Goal: Complete application form

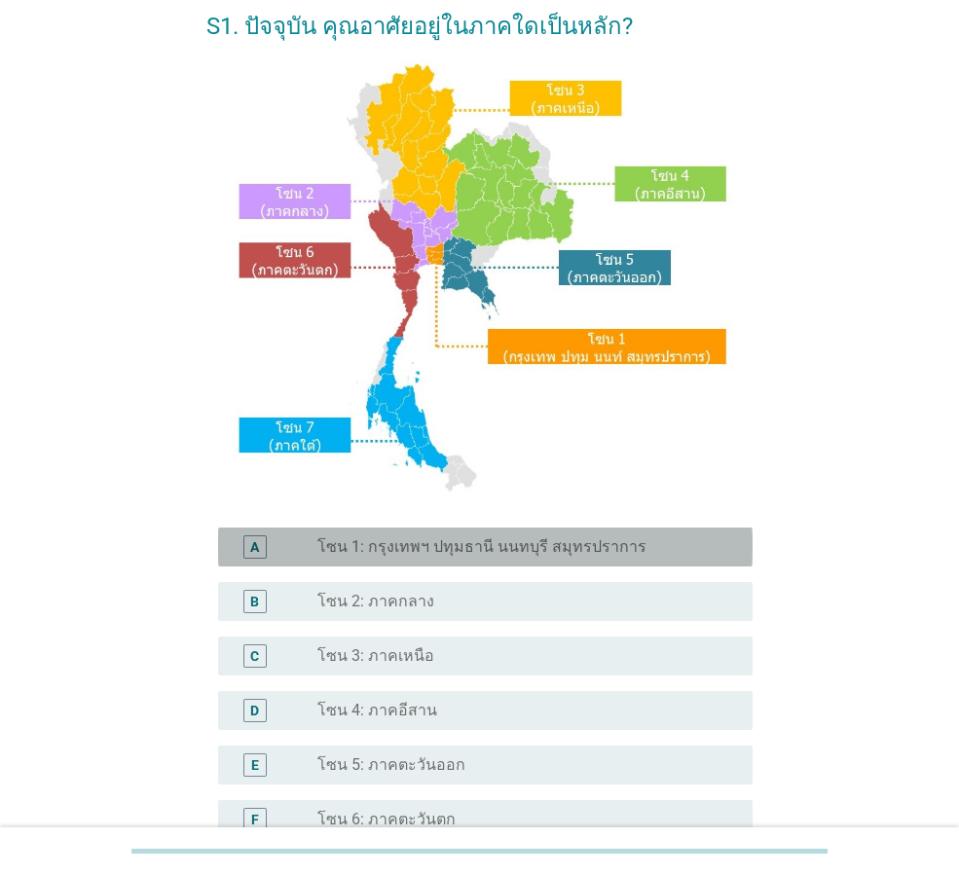
click at [420, 557] on div "radio_button_unchecked โซน 1: กรุงเทพฯ ปทุมธานี นนทบุรี สมุทรปราการ" at bounding box center [527, 546] width 420 height 23
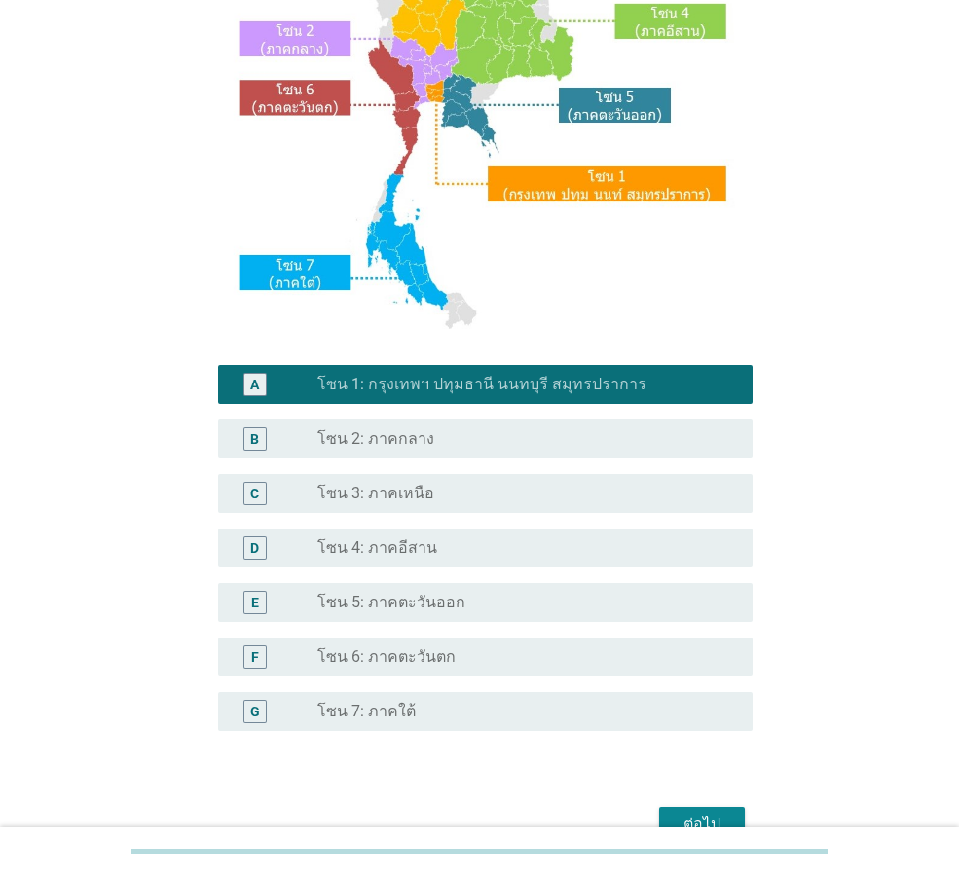
scroll to position [366, 0]
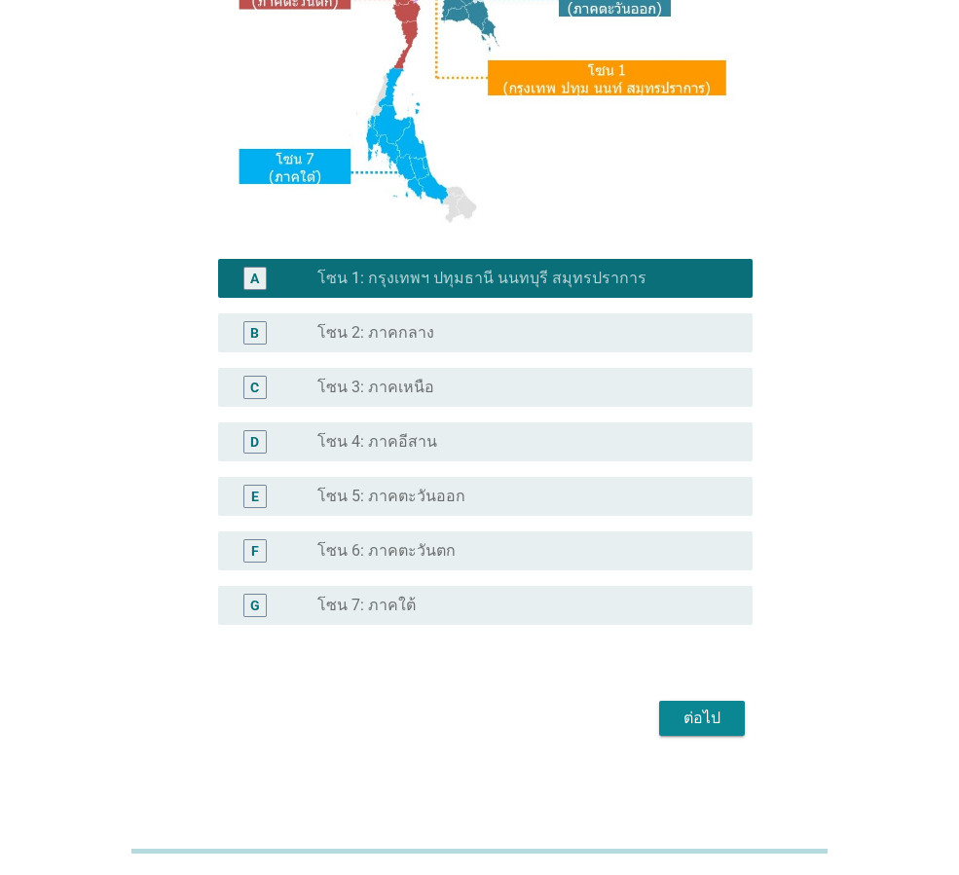
click at [694, 722] on div "ต่อไป" at bounding box center [702, 718] width 55 height 23
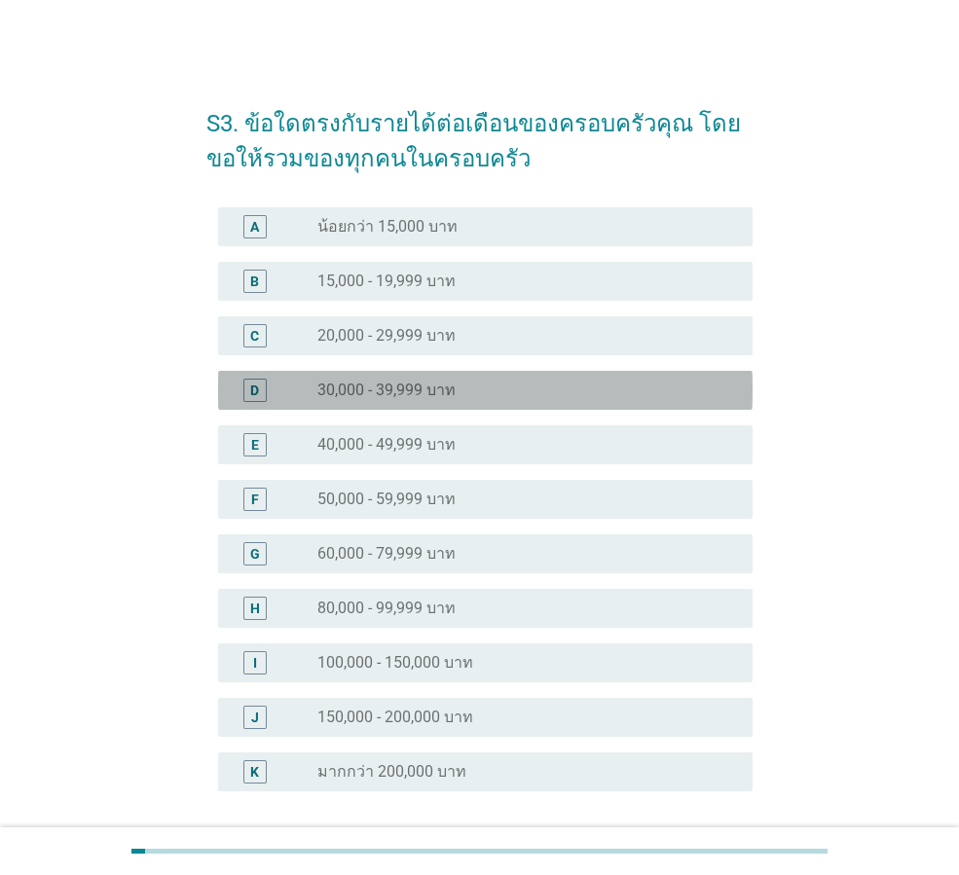
click at [354, 379] on div "radio_button_unchecked 30,000 - 39,999 บาท" at bounding box center [527, 390] width 420 height 23
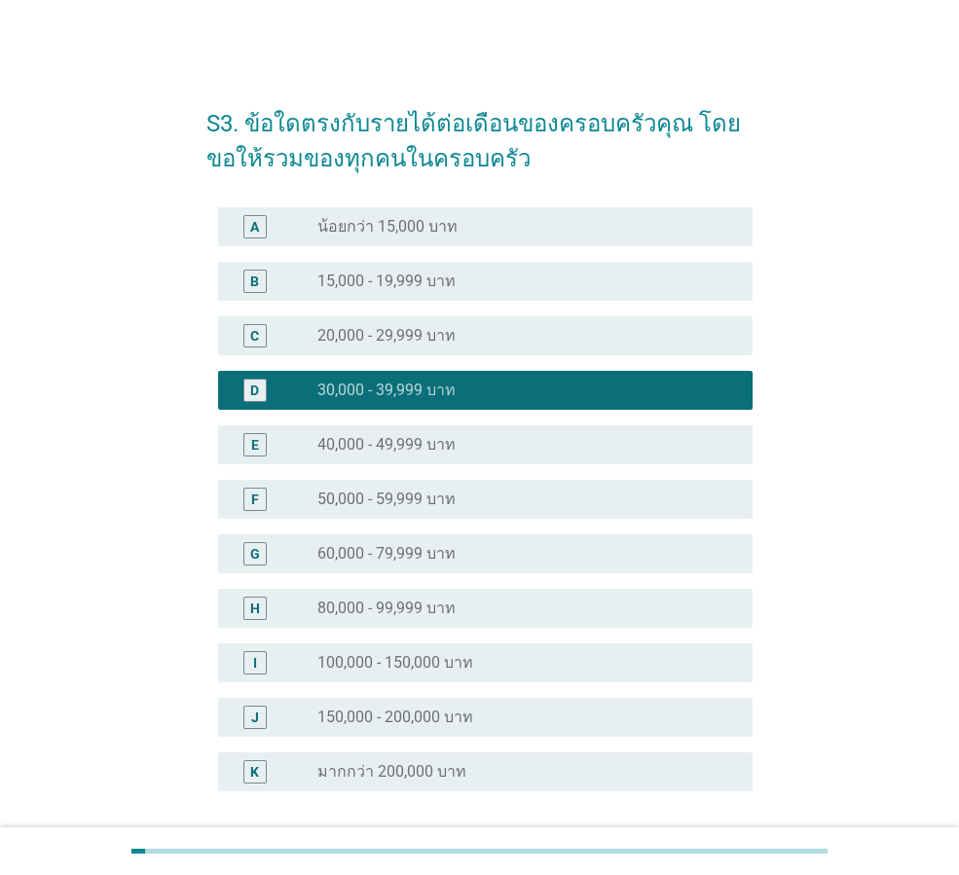
scroll to position [166, 0]
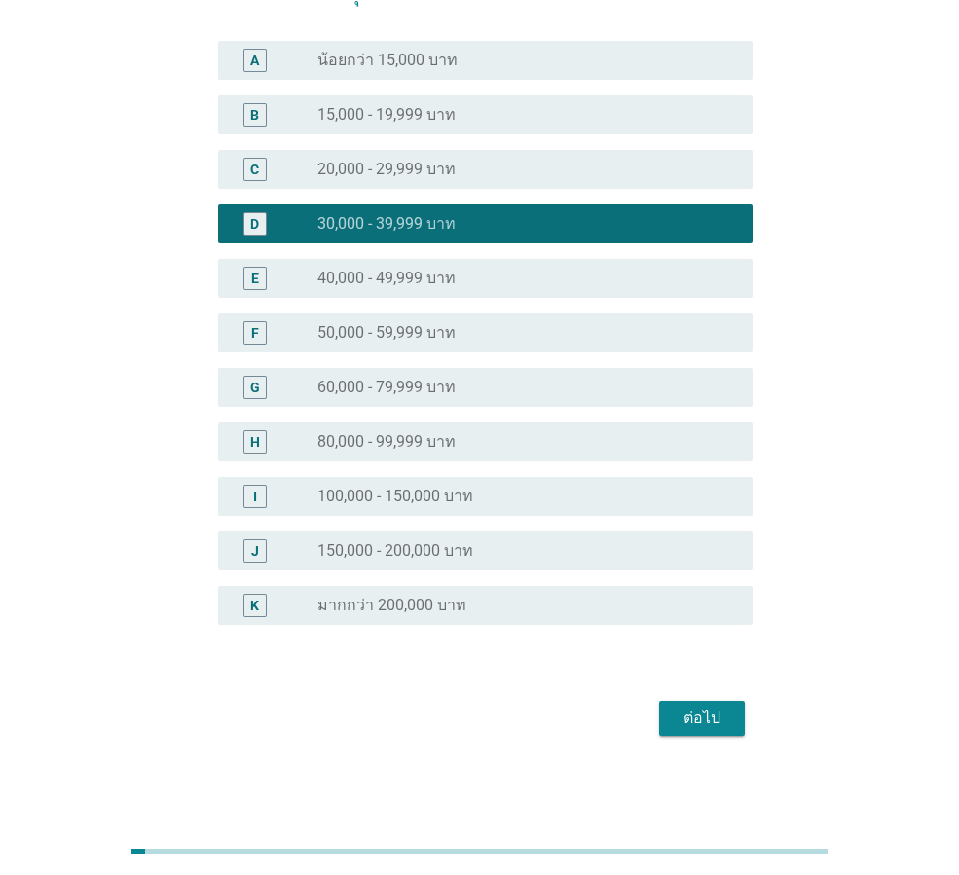
click at [696, 714] on div "ต่อไป" at bounding box center [702, 718] width 55 height 23
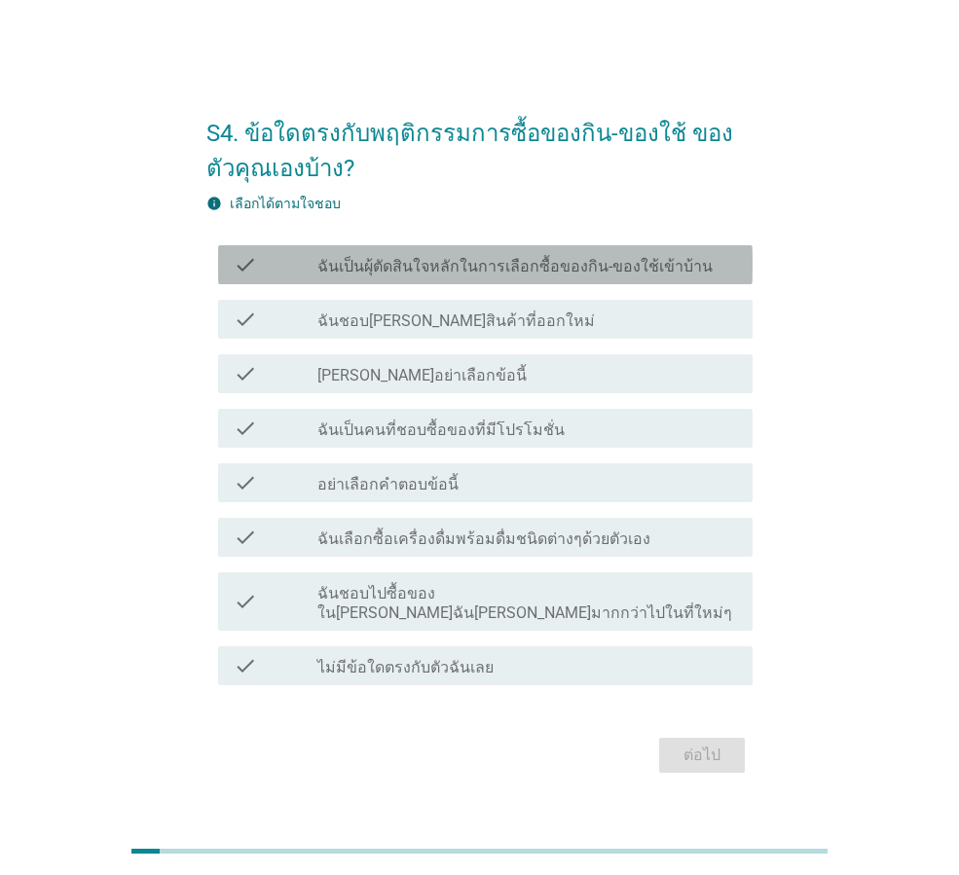
click at [378, 275] on label "ฉันเป็นผุ้ตัดสินใจหลักในการเลือกซื้อของกิน-ของใช้เข้าบ้าน" at bounding box center [514, 266] width 395 height 19
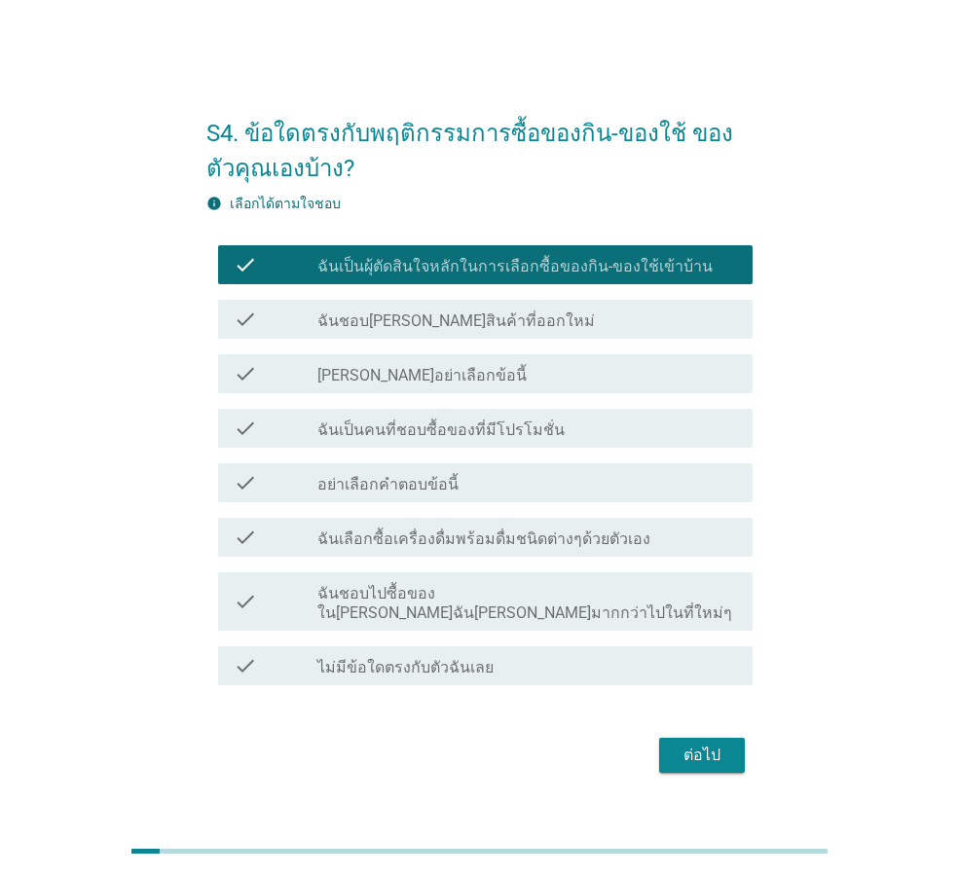
click at [381, 331] on label "ฉันชอบ[PERSON_NAME]สินค้าที่ออกใหม่" at bounding box center [455, 320] width 277 height 19
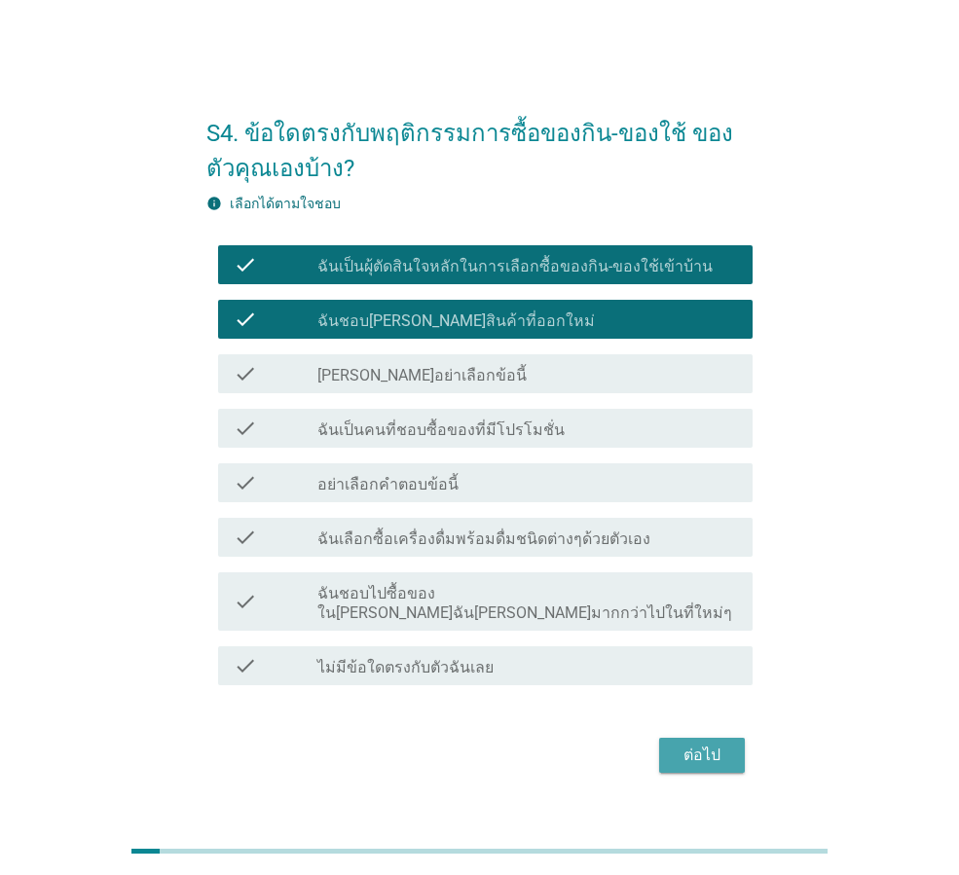
click at [710, 759] on button "ต่อไป" at bounding box center [702, 755] width 86 height 35
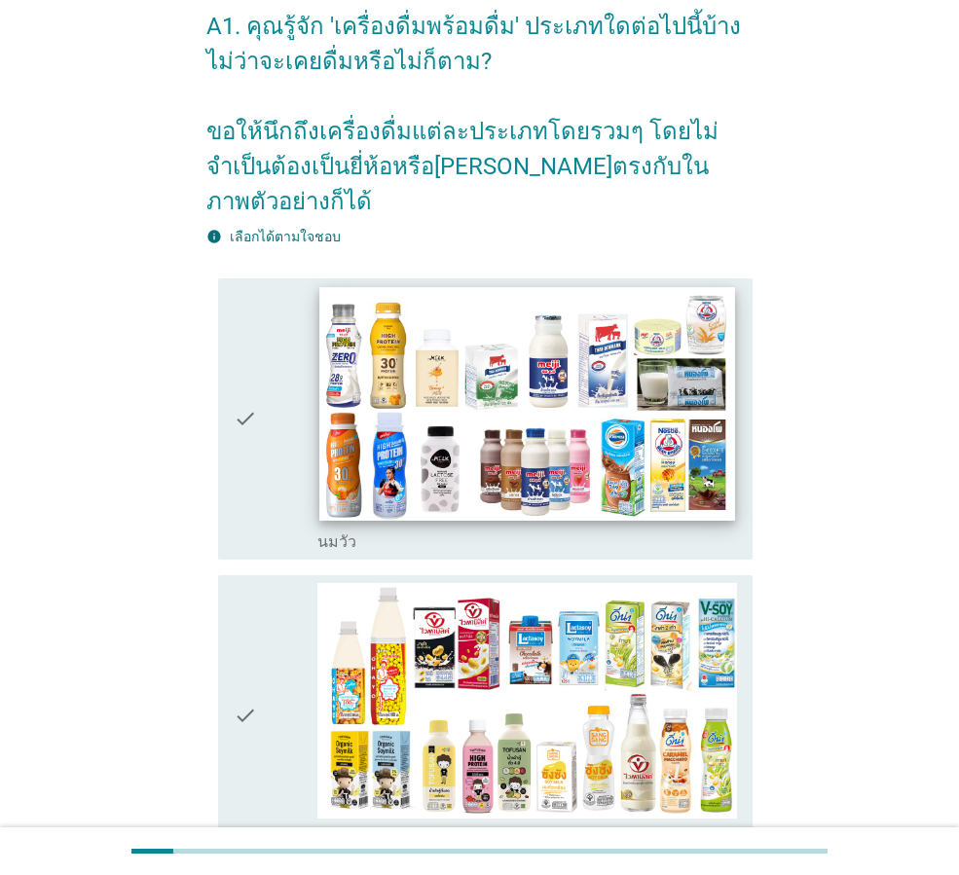
click at [433, 392] on img at bounding box center [526, 404] width 415 height 234
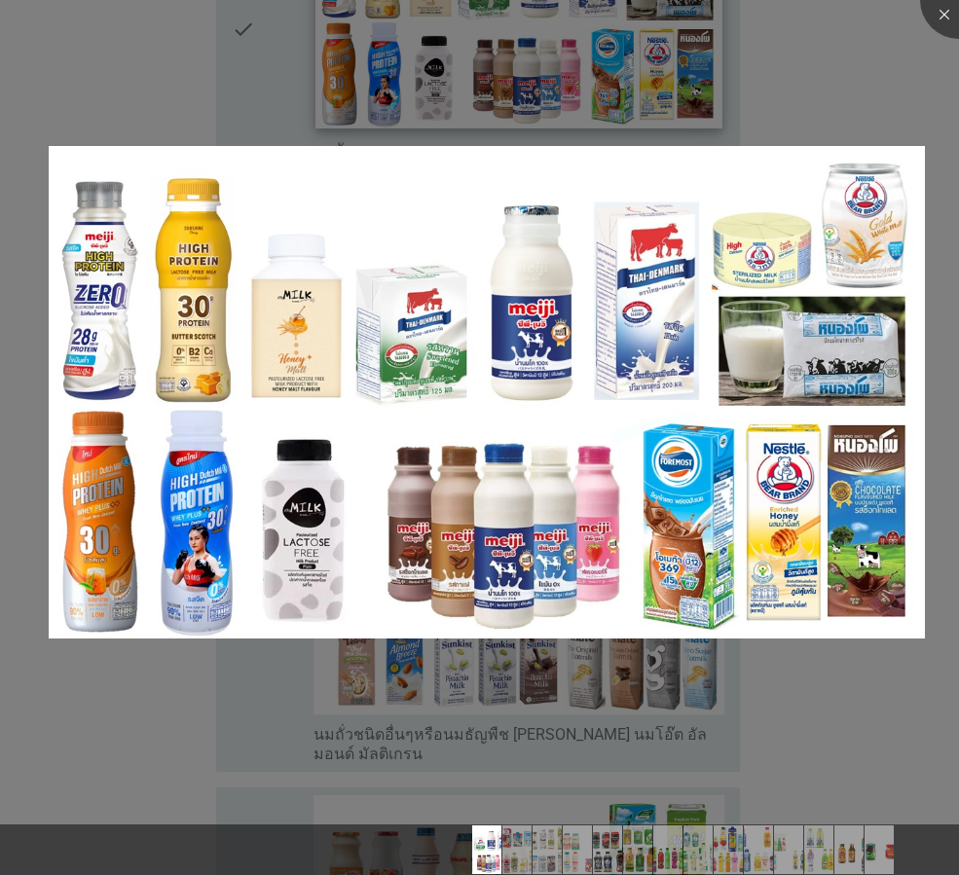
scroll to position [487, 0]
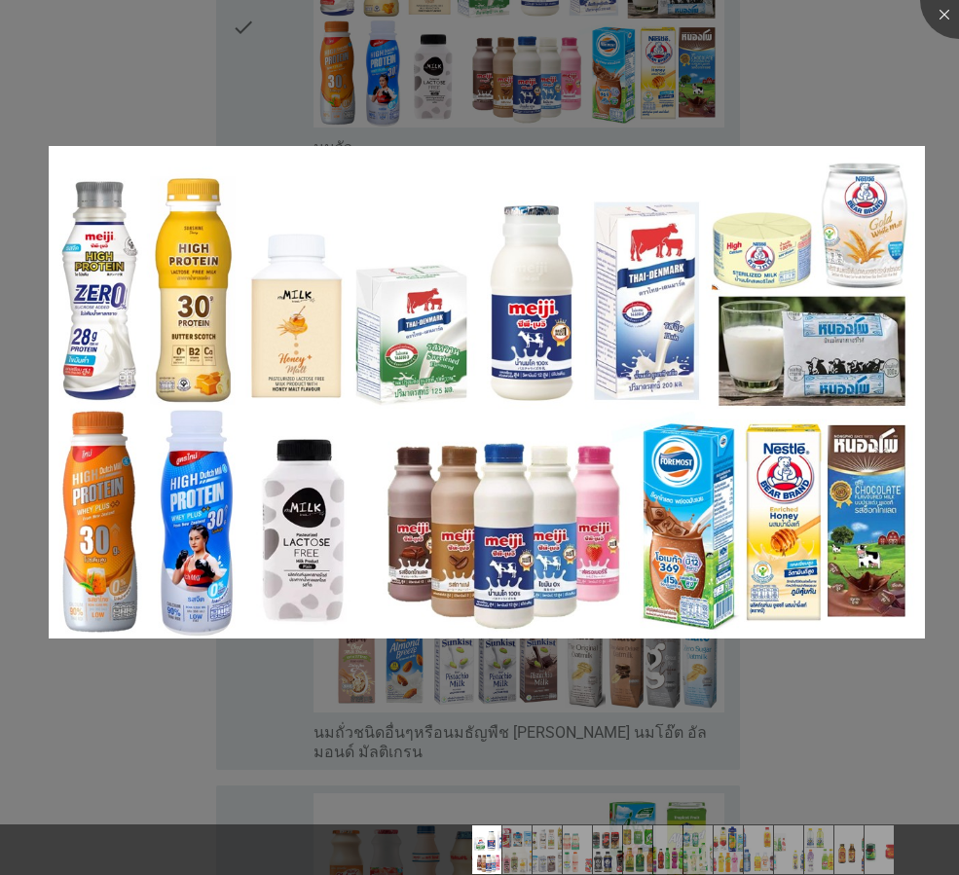
click at [932, 76] on div at bounding box center [479, 437] width 959 height 875
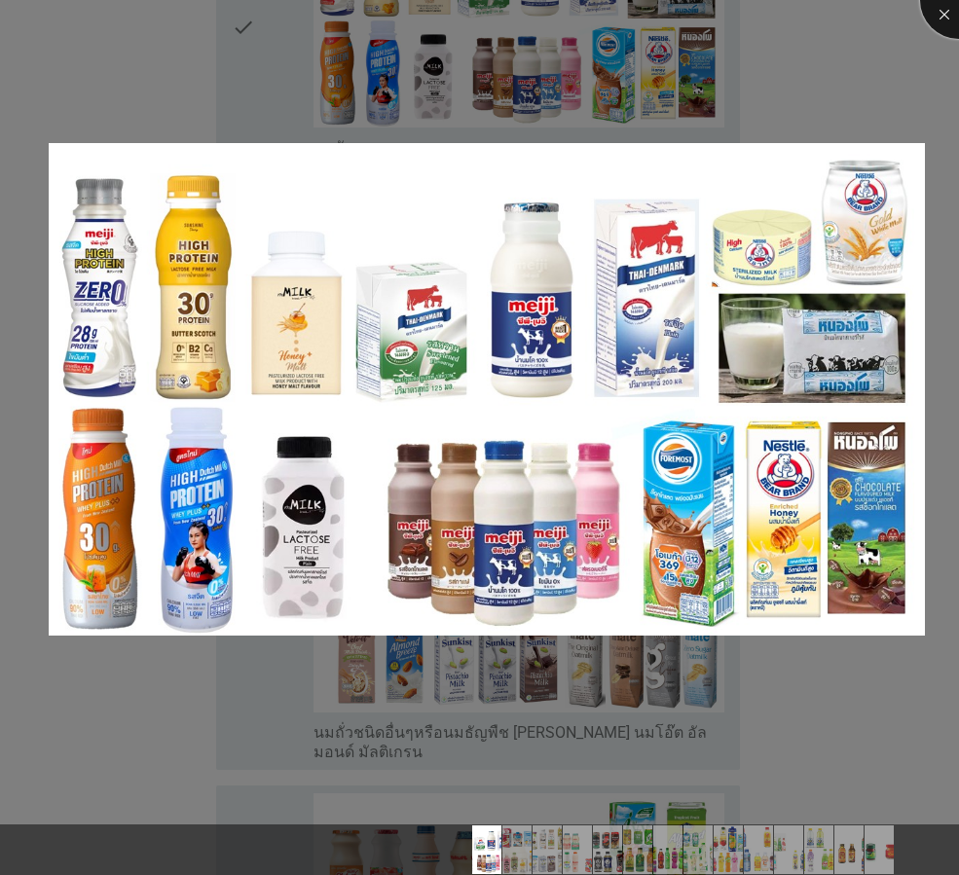
click at [936, 13] on div at bounding box center [959, 0] width 78 height 78
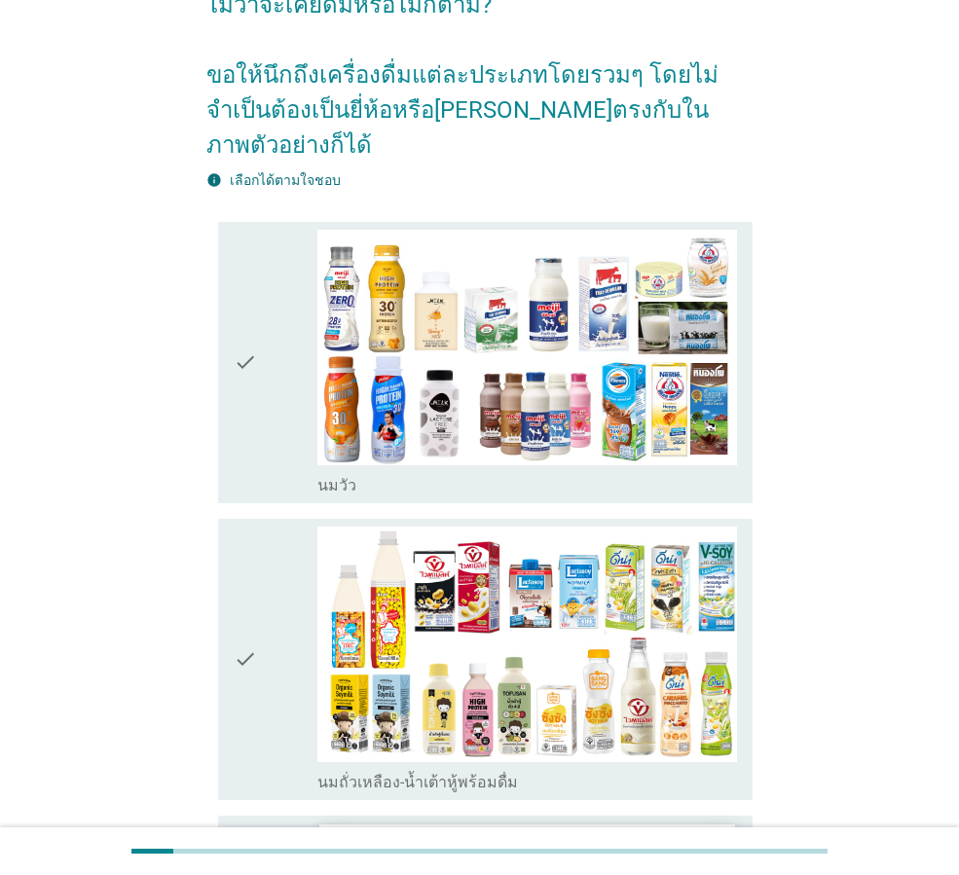
scroll to position [0, 0]
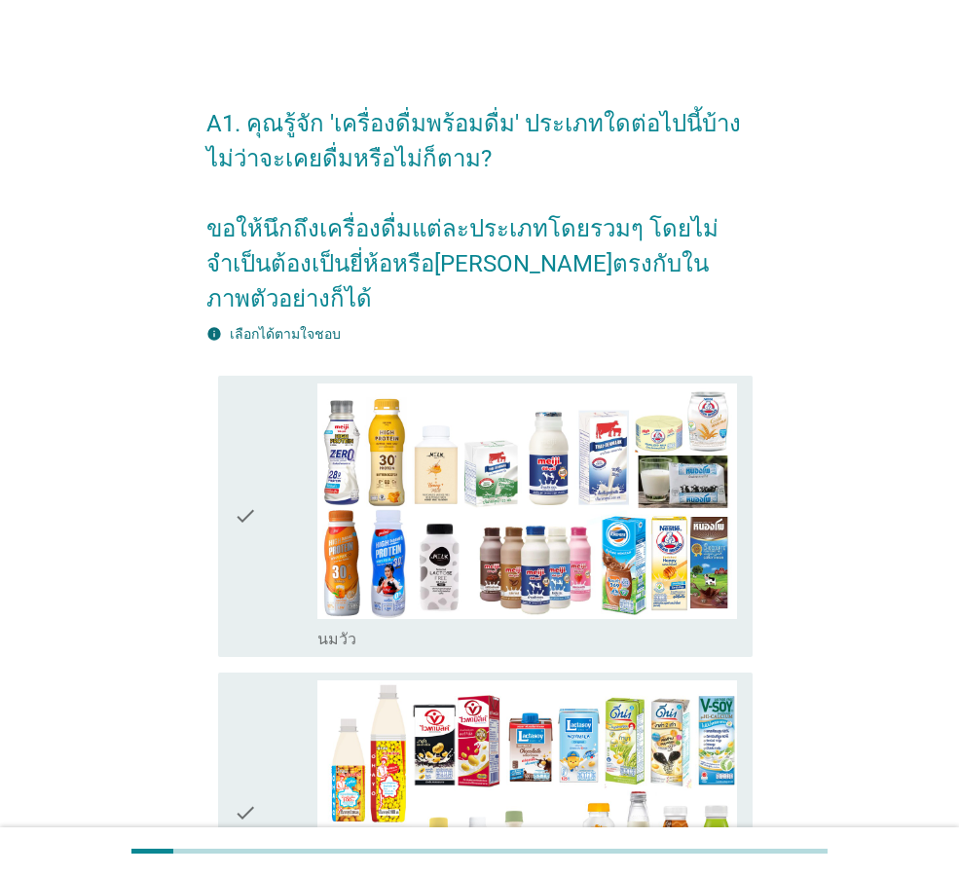
click at [260, 481] on div "check" at bounding box center [276, 517] width 84 height 266
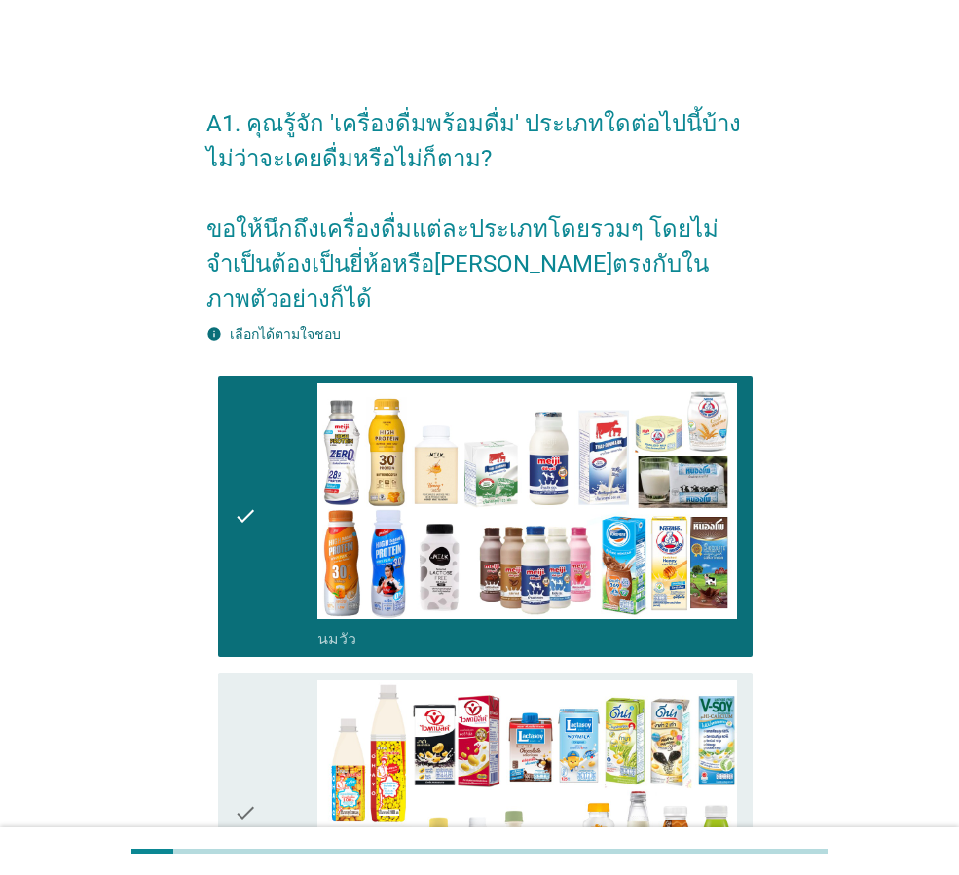
click at [260, 481] on div "check" at bounding box center [276, 517] width 84 height 266
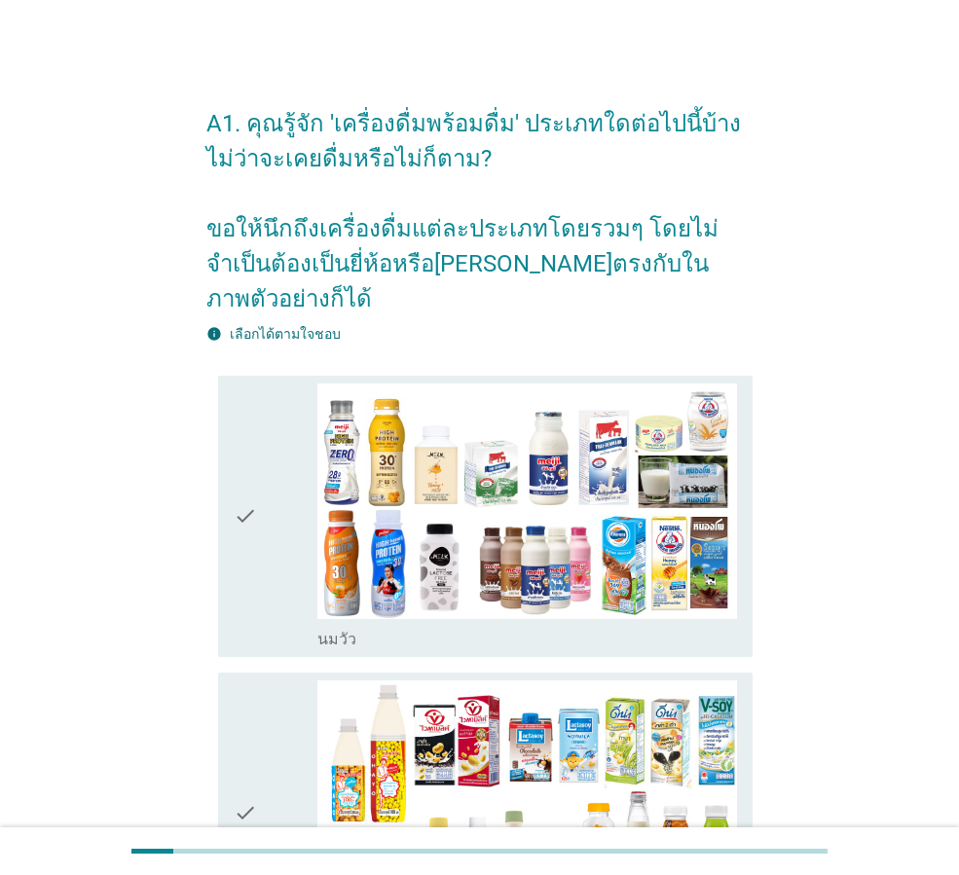
click at [260, 481] on div "check" at bounding box center [276, 517] width 84 height 266
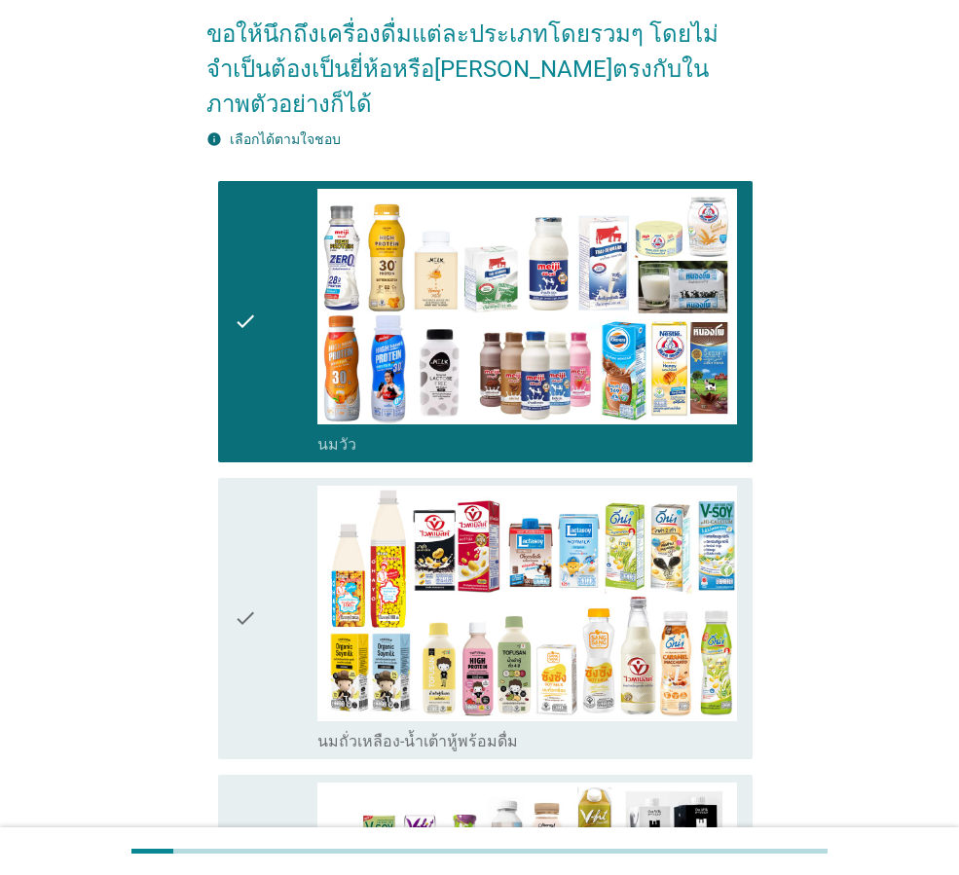
click at [260, 539] on div "check" at bounding box center [276, 619] width 84 height 266
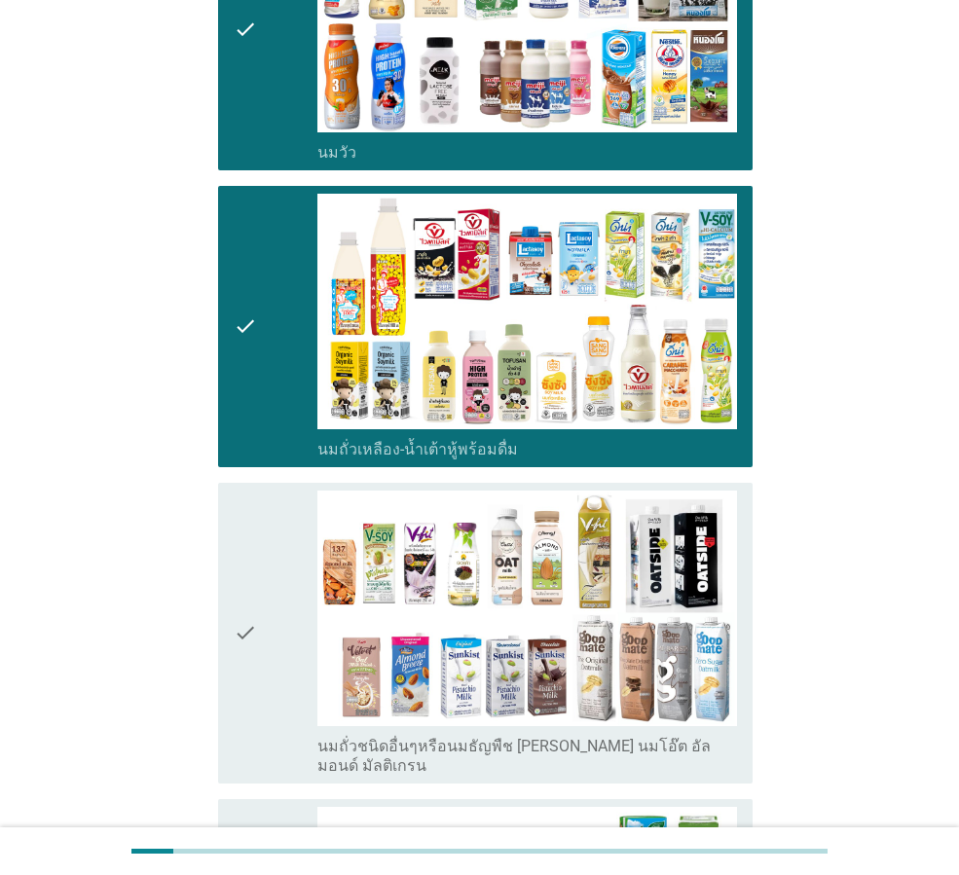
click at [260, 539] on div "check" at bounding box center [276, 633] width 84 height 285
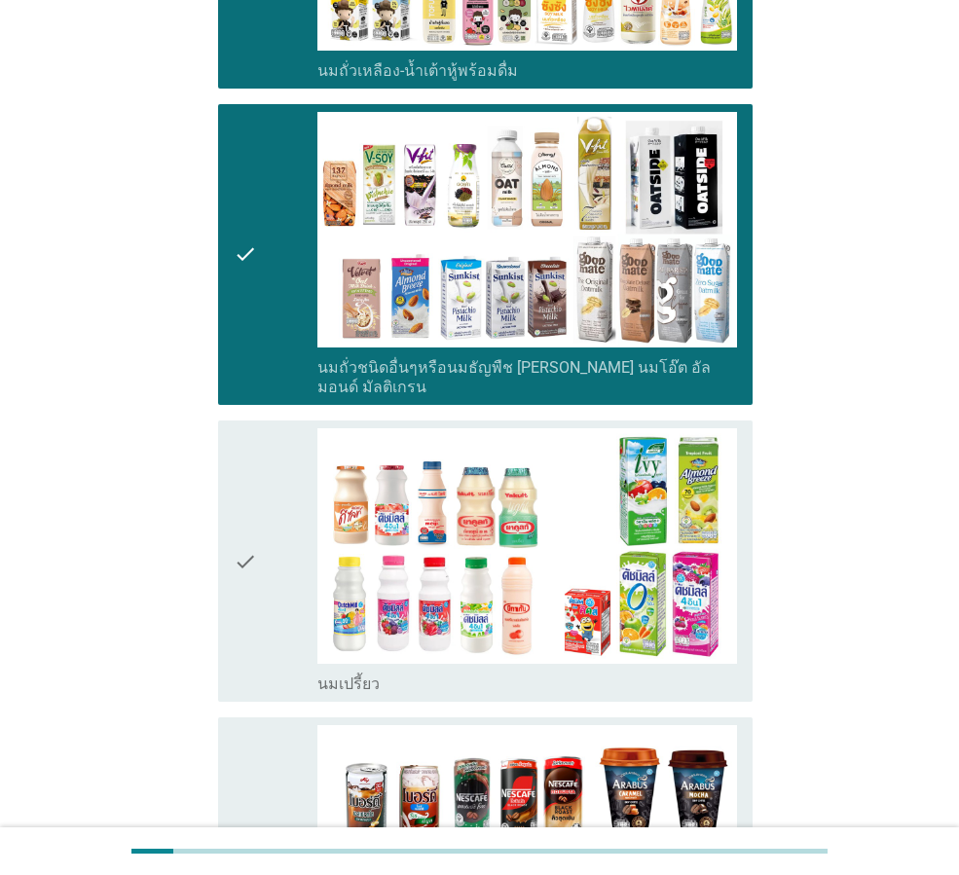
scroll to position [876, 0]
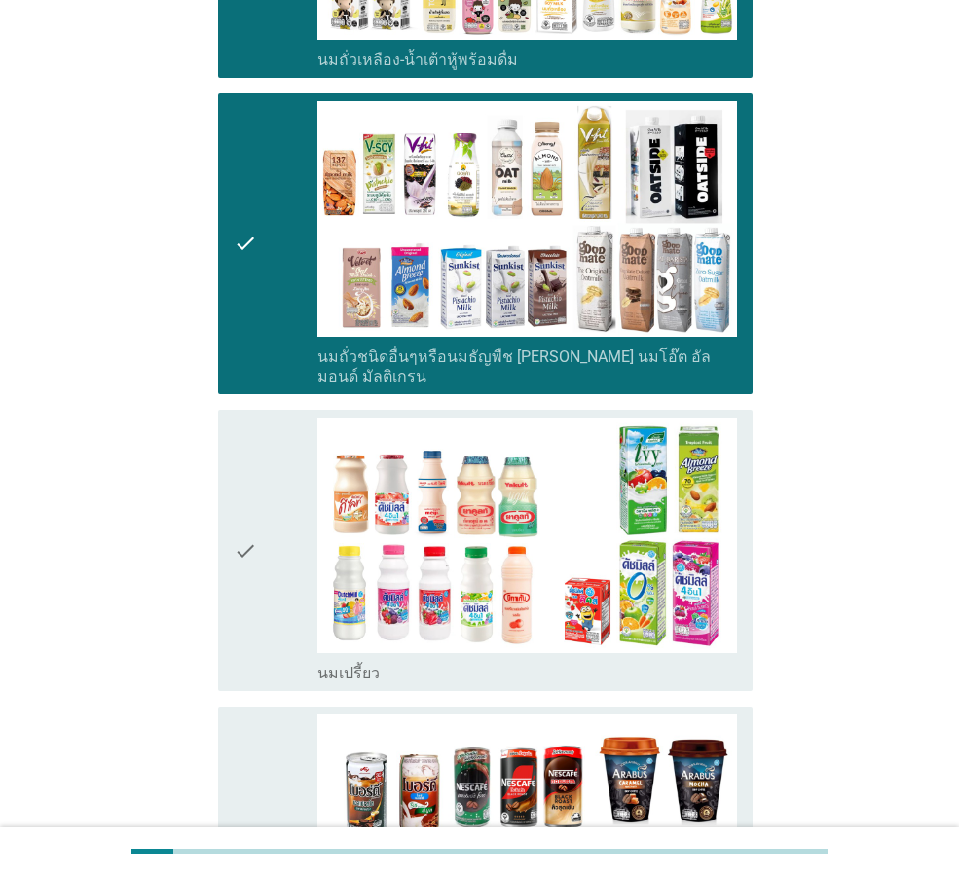
click at [260, 536] on div "check" at bounding box center [276, 551] width 84 height 266
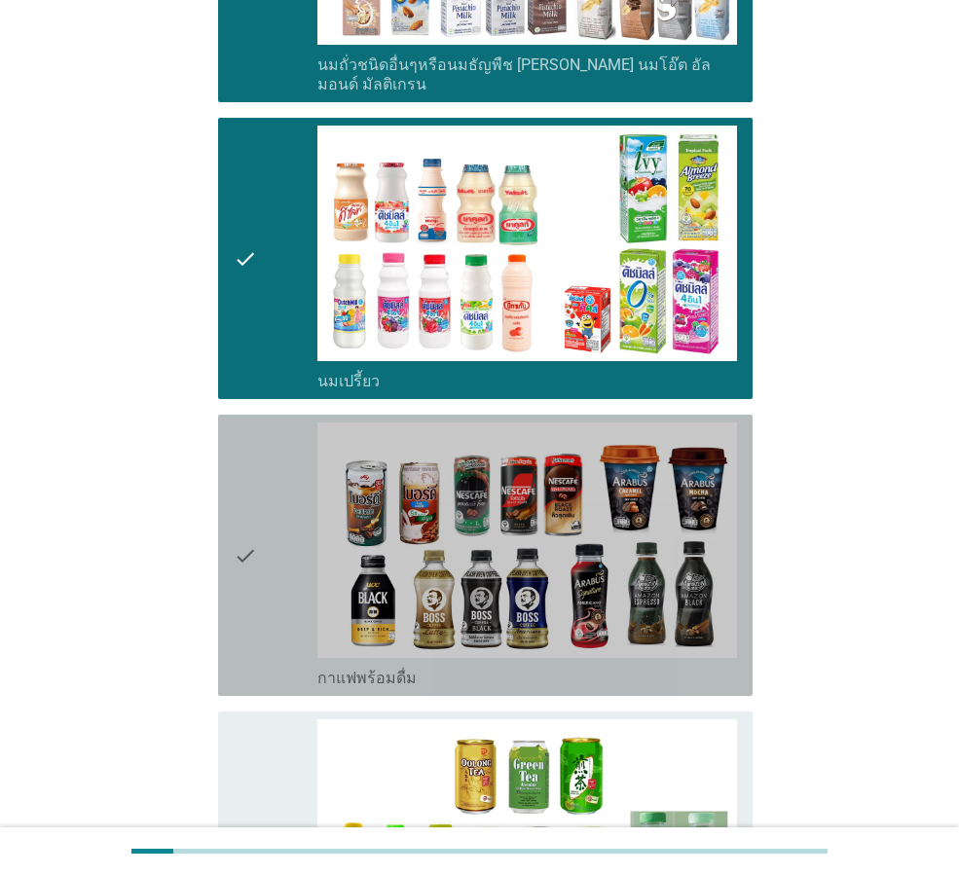
click at [250, 484] on icon "check" at bounding box center [245, 555] width 23 height 266
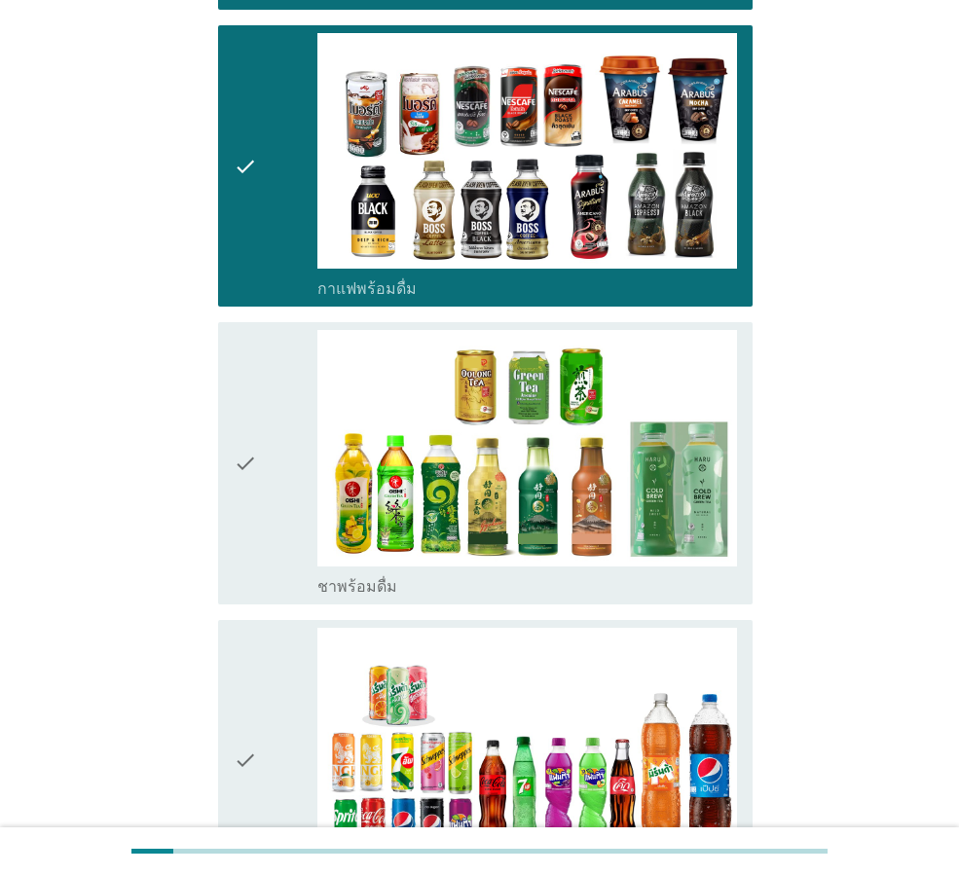
click at [250, 484] on icon "check" at bounding box center [245, 463] width 23 height 266
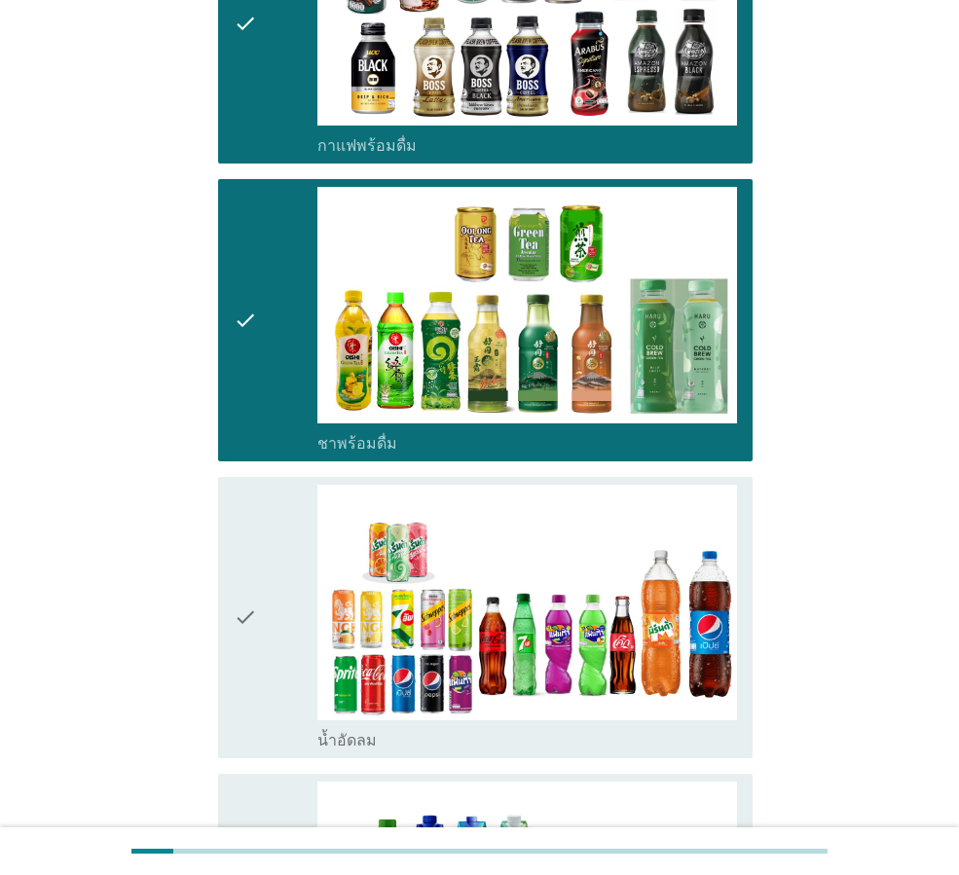
scroll to position [1849, 0]
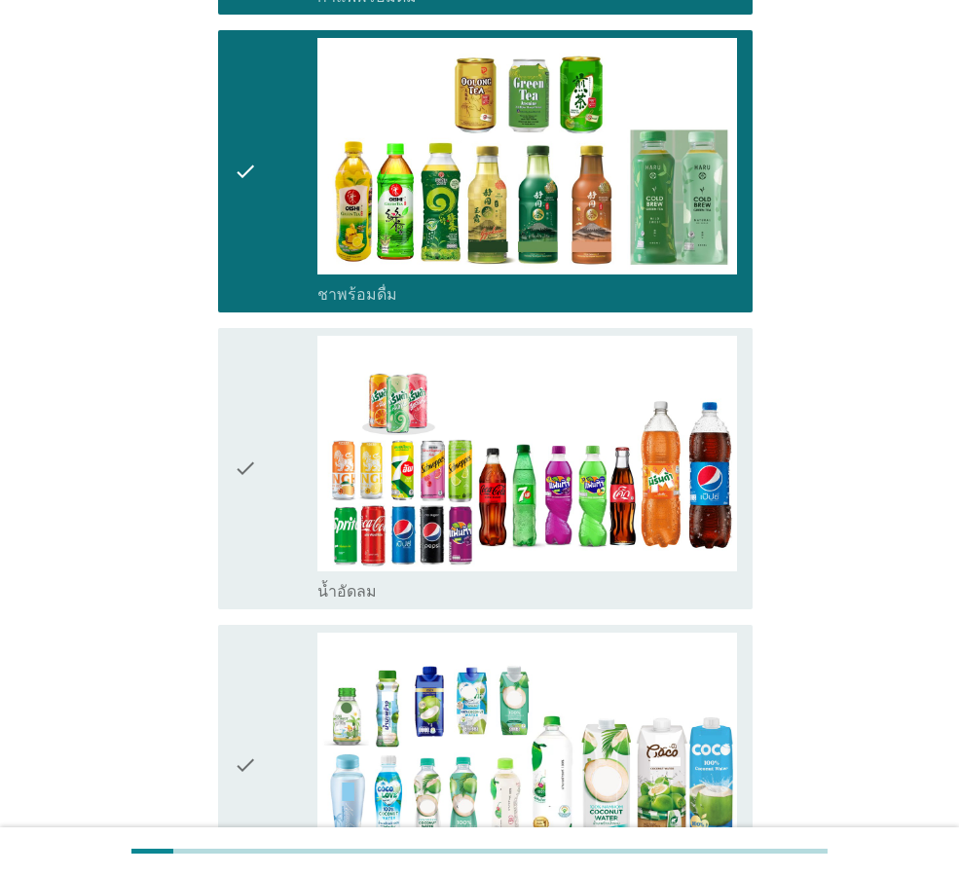
click at [250, 484] on icon "check" at bounding box center [245, 469] width 23 height 266
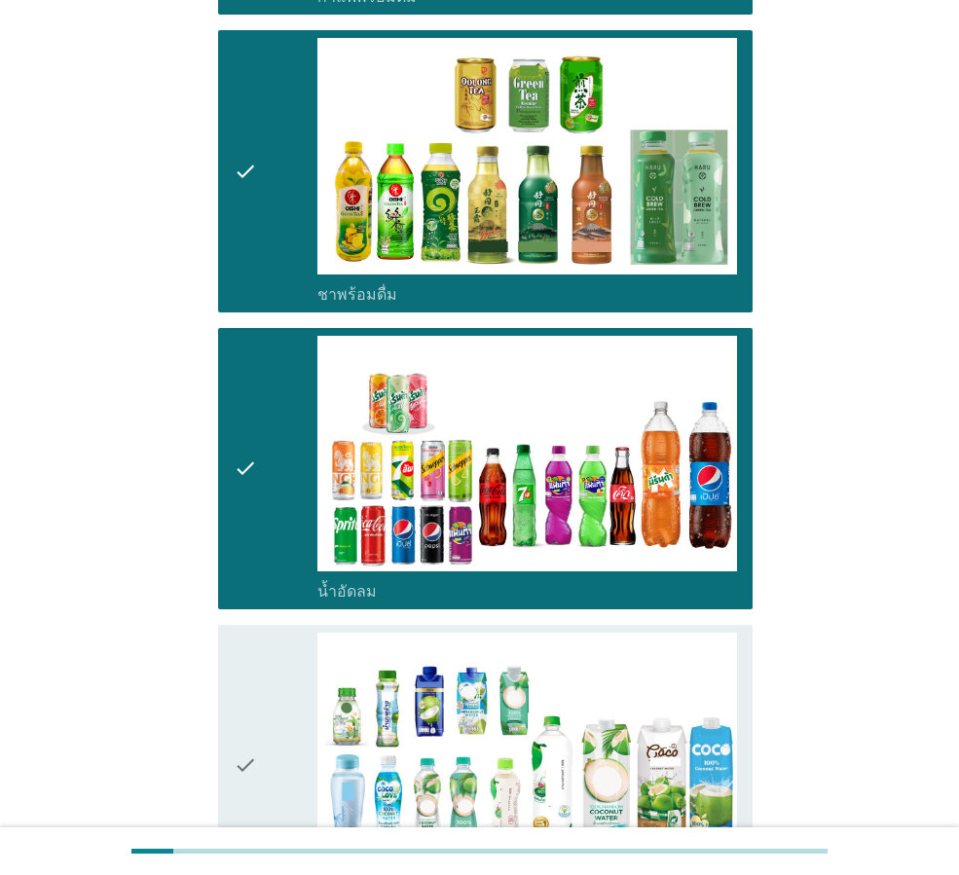
click at [249, 639] on icon "check" at bounding box center [245, 766] width 23 height 266
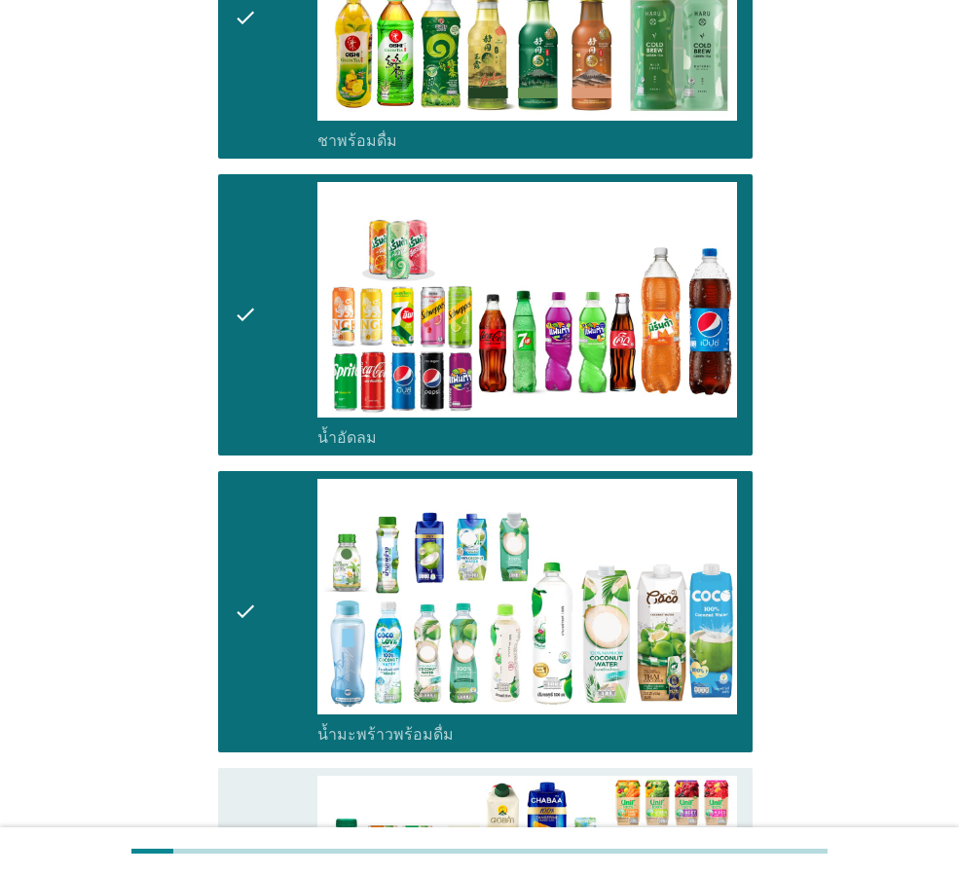
scroll to position [2239, 0]
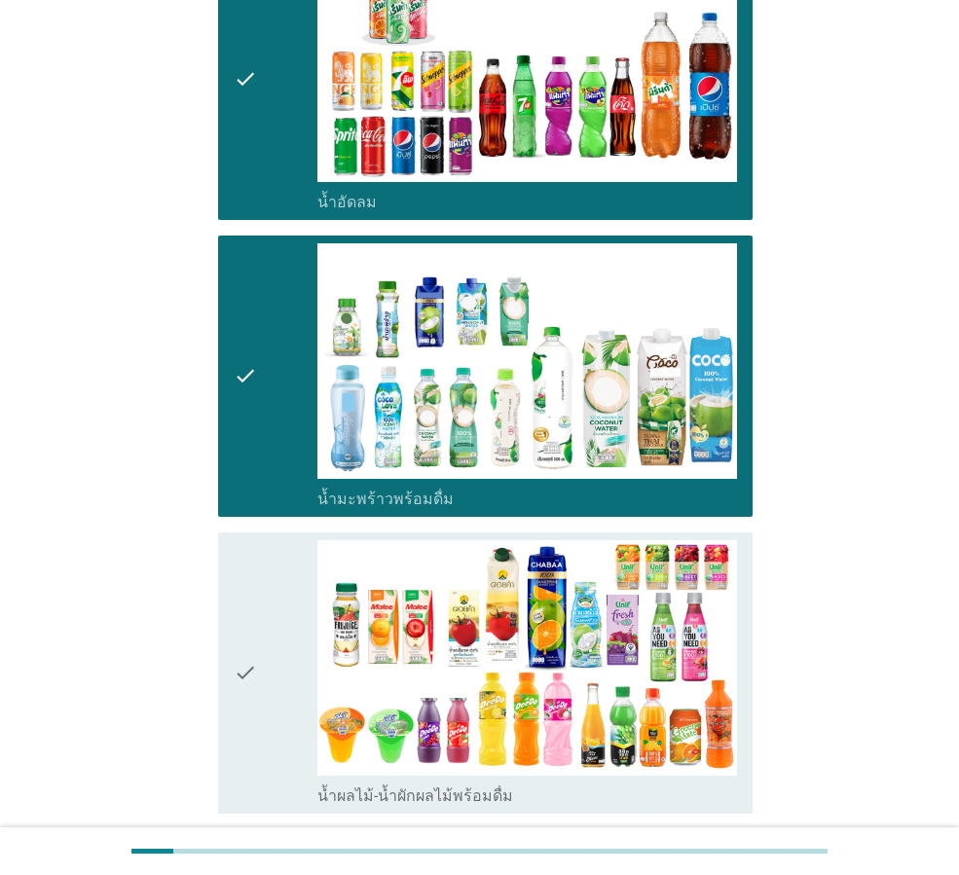
click at [249, 639] on icon "check" at bounding box center [245, 673] width 23 height 266
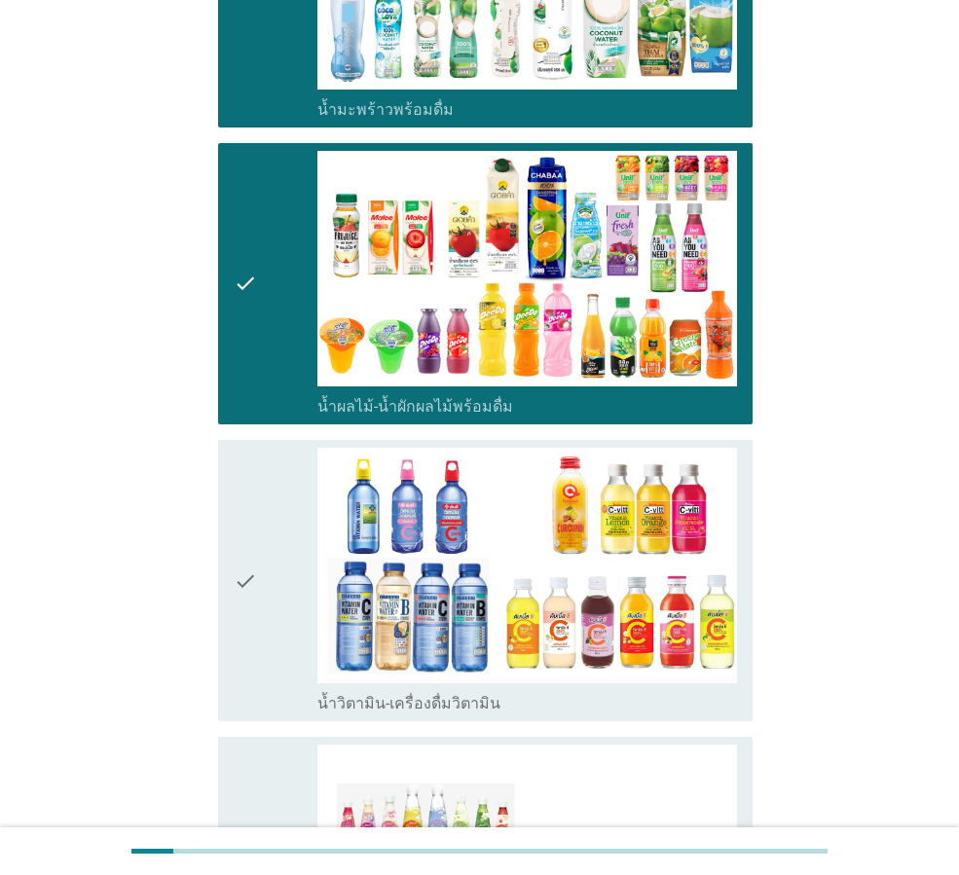
click at [249, 593] on icon "check" at bounding box center [245, 581] width 23 height 266
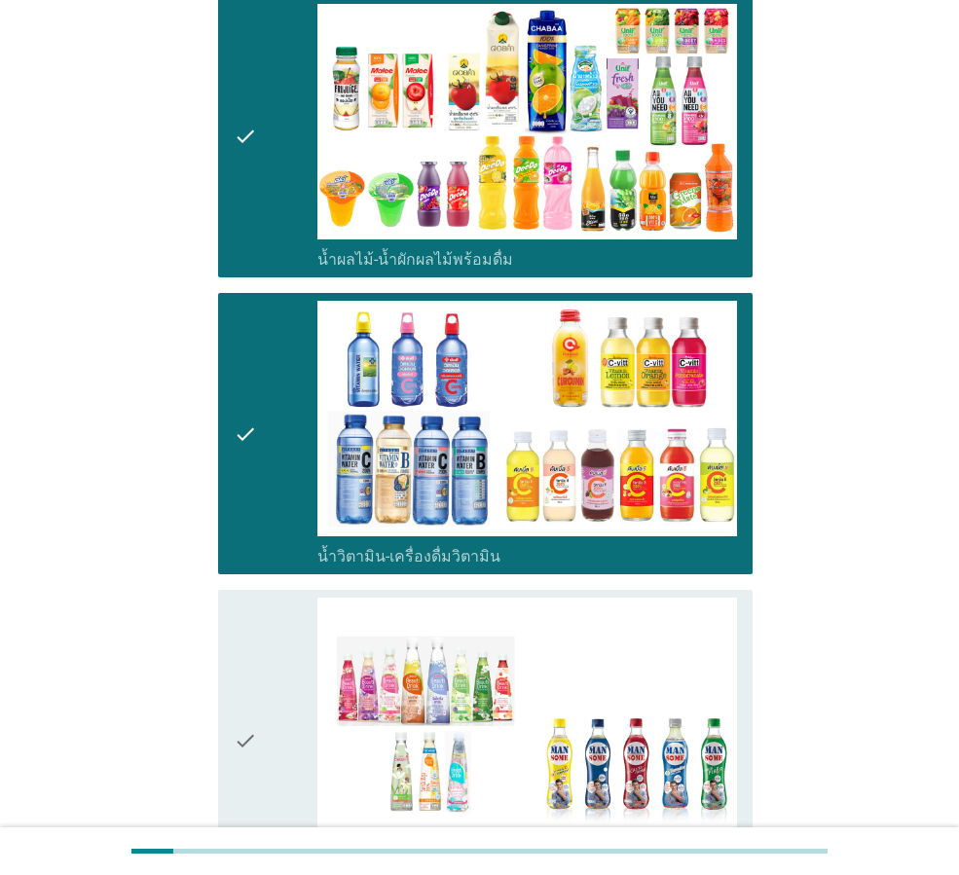
scroll to position [3017, 0]
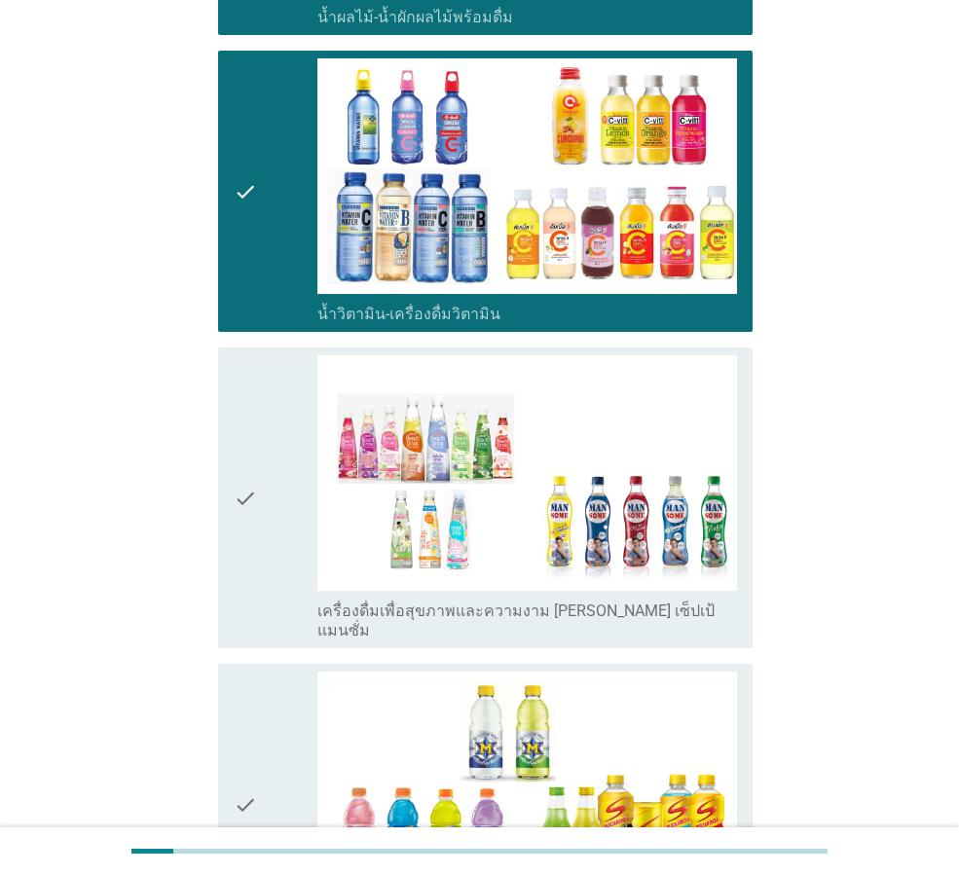
click at [255, 520] on icon "check" at bounding box center [245, 497] width 23 height 285
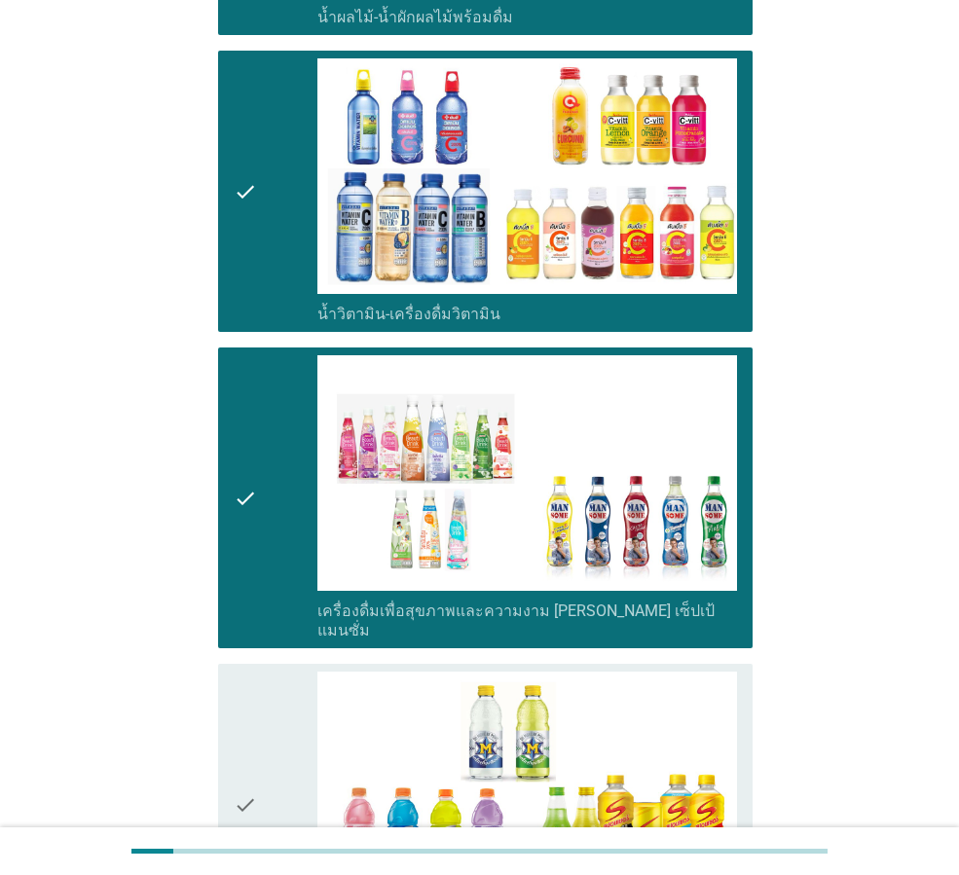
click at [255, 701] on icon "check" at bounding box center [245, 805] width 23 height 266
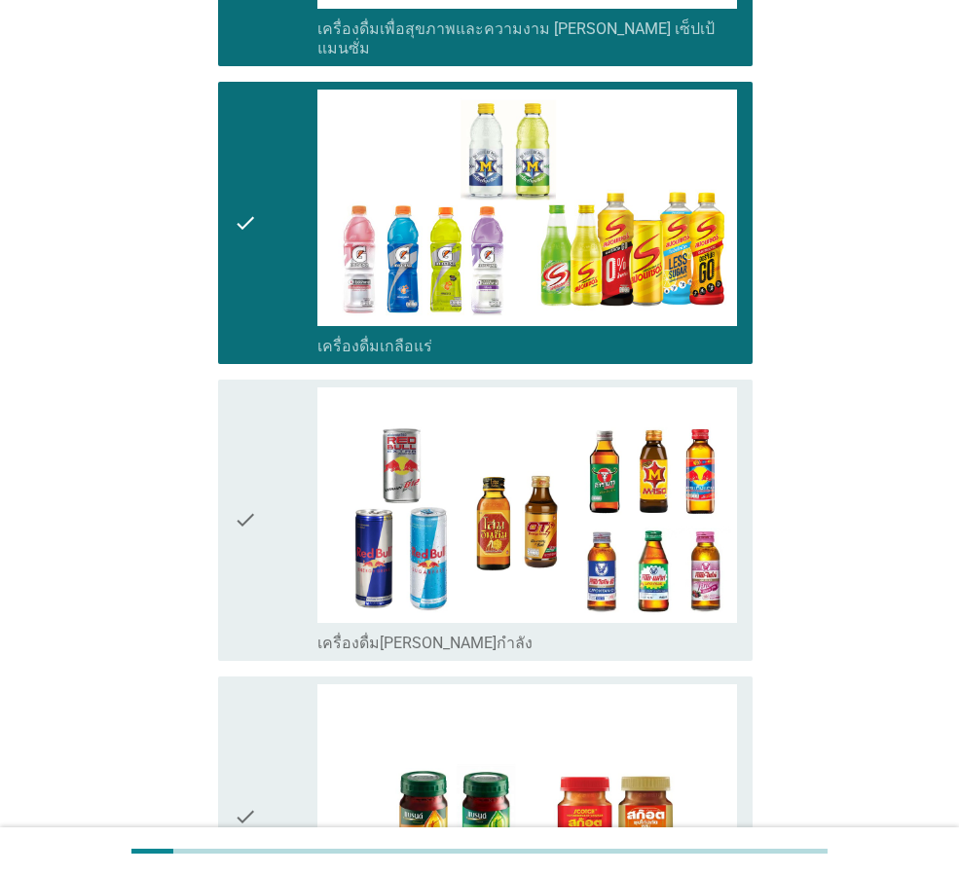
scroll to position [3602, 0]
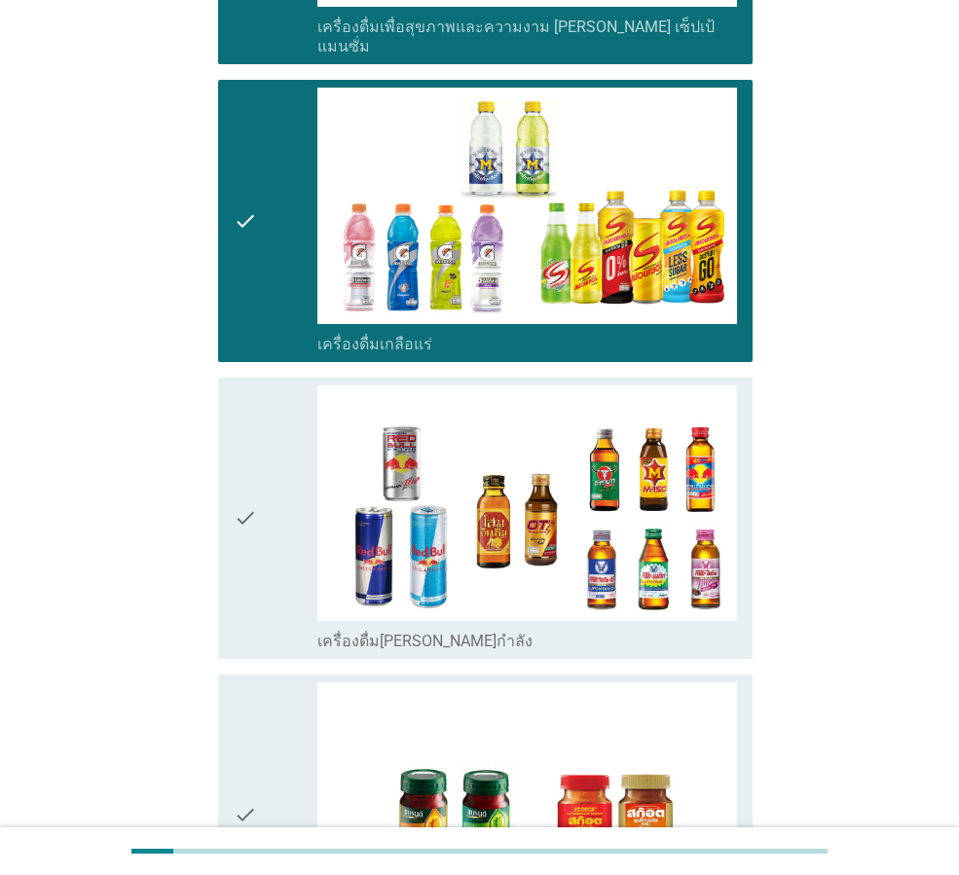
click at [284, 457] on div "check" at bounding box center [276, 518] width 84 height 266
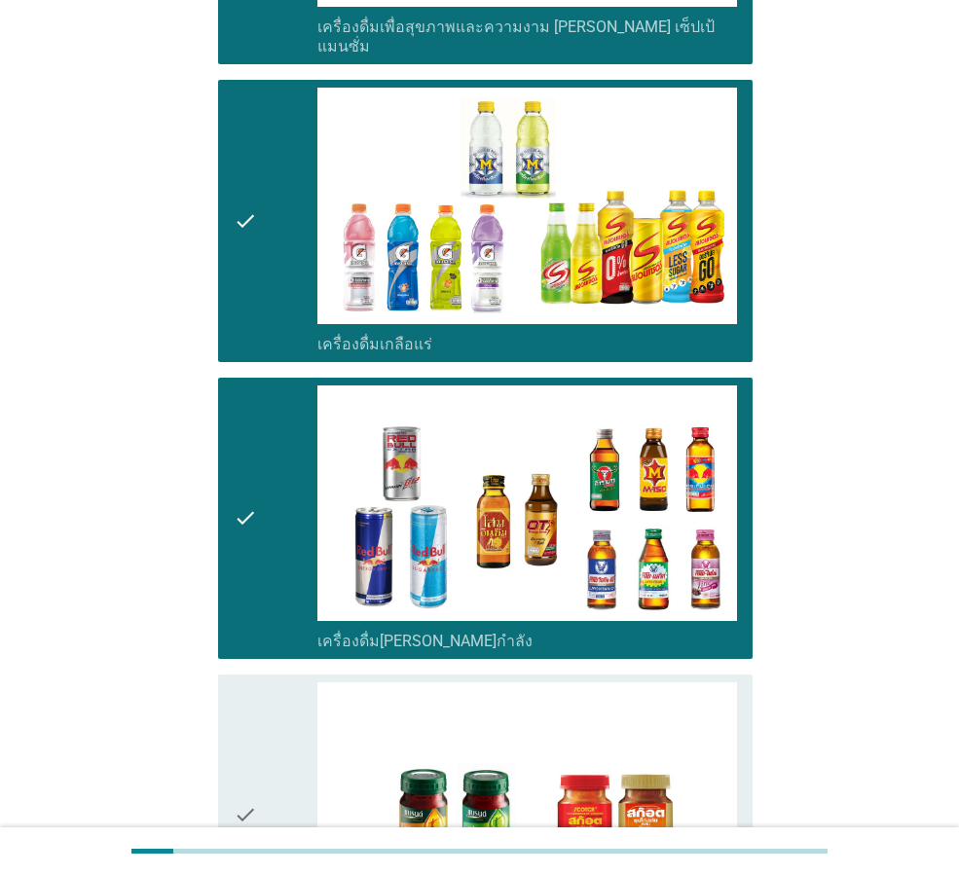
click at [284, 701] on div "check" at bounding box center [276, 815] width 84 height 266
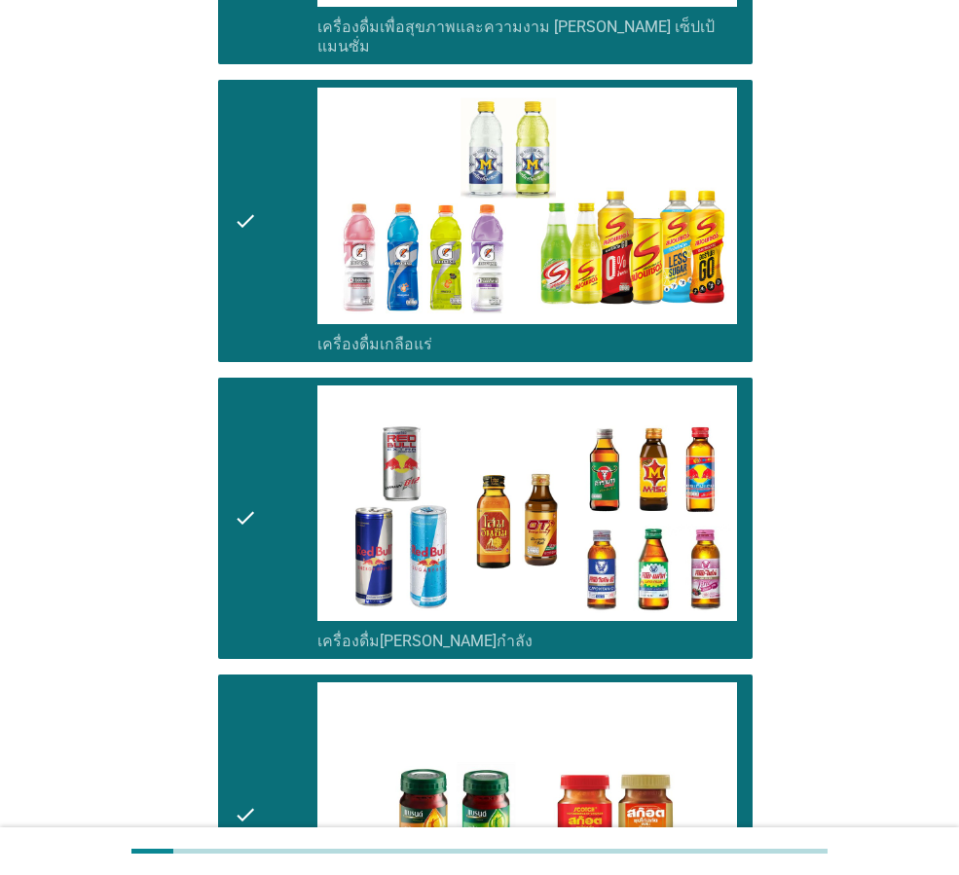
scroll to position [3890, 0]
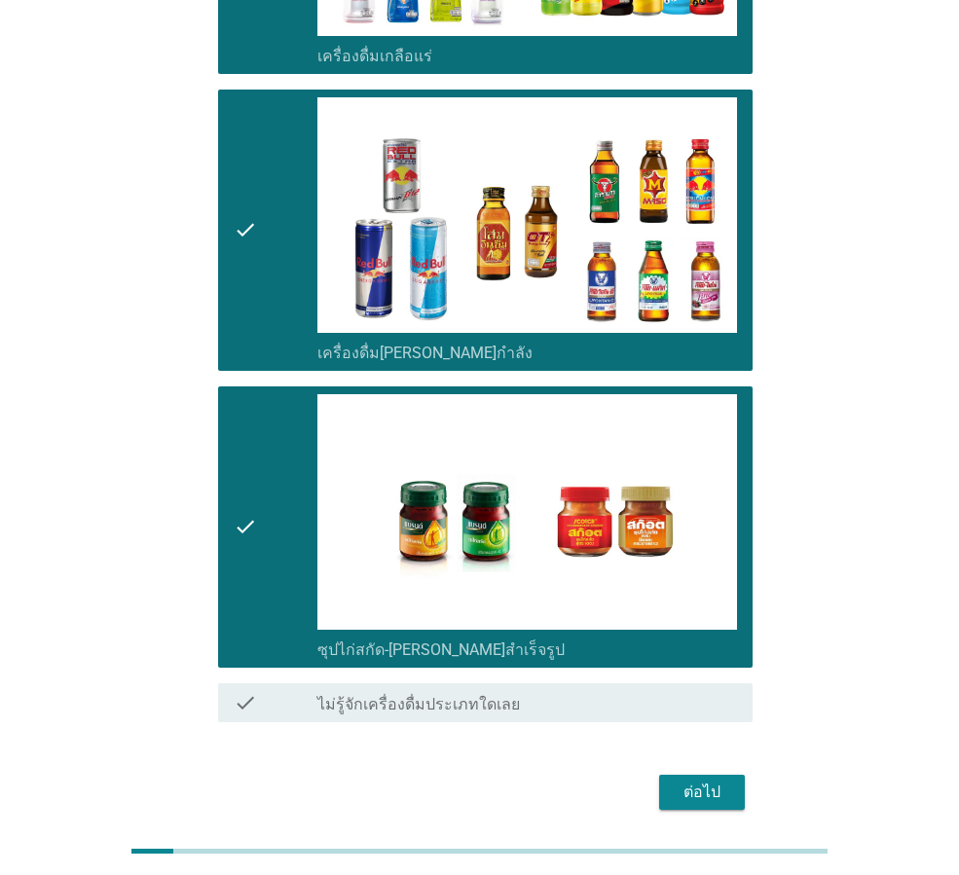
click at [737, 775] on button "ต่อไป" at bounding box center [702, 792] width 86 height 35
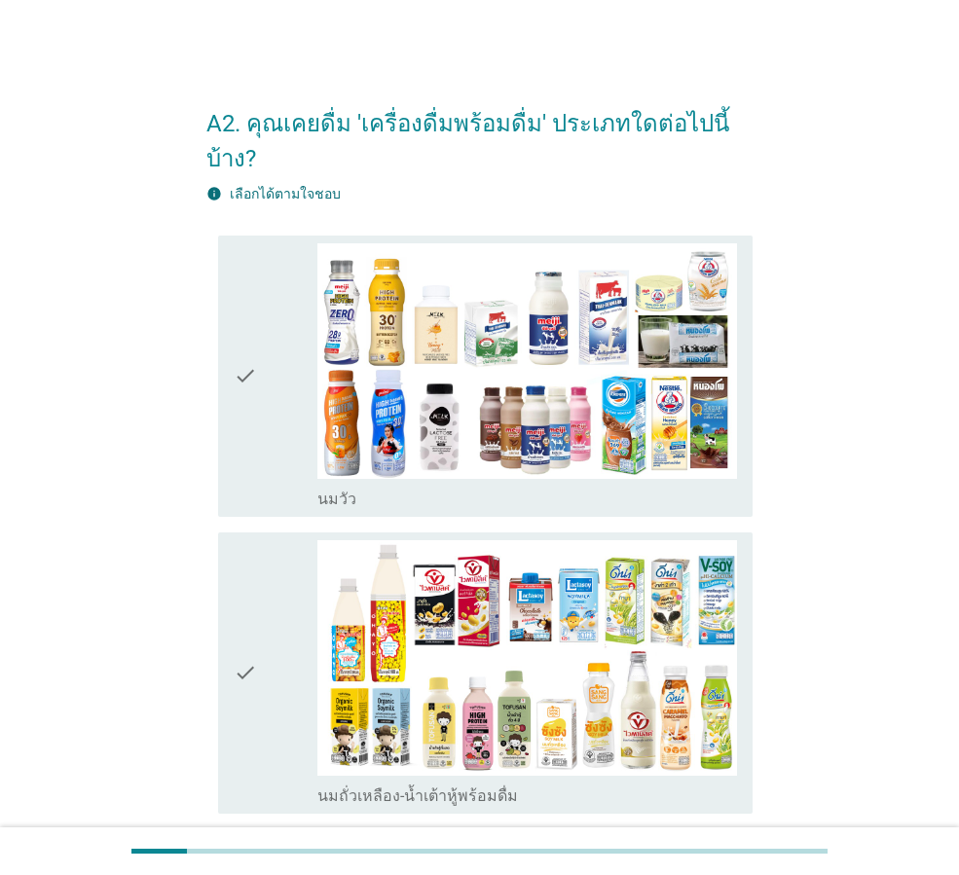
click at [259, 347] on div "check" at bounding box center [276, 376] width 84 height 266
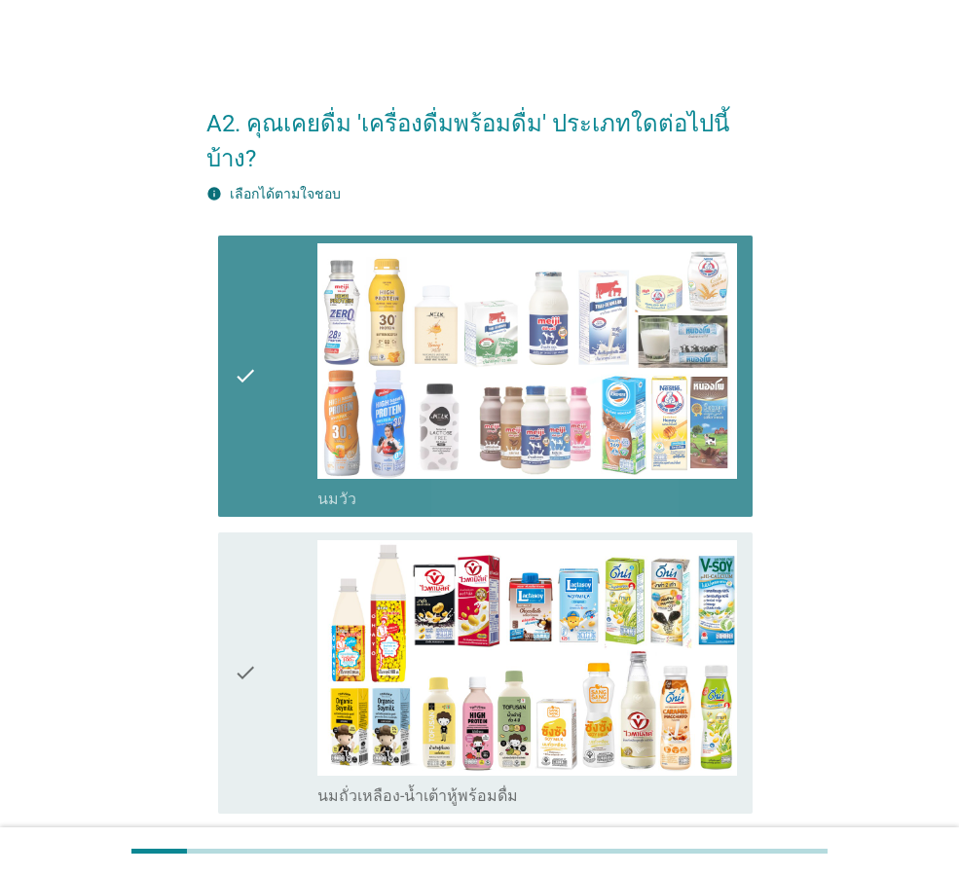
click at [271, 549] on div "check" at bounding box center [276, 673] width 84 height 266
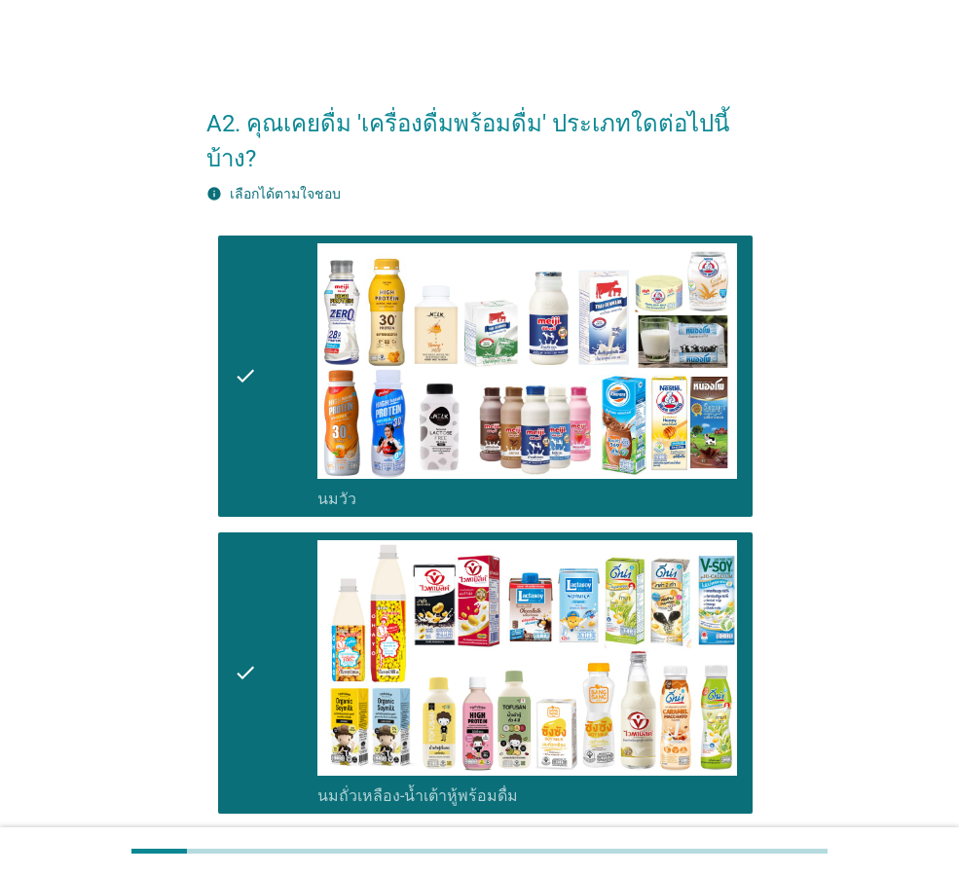
scroll to position [487, 0]
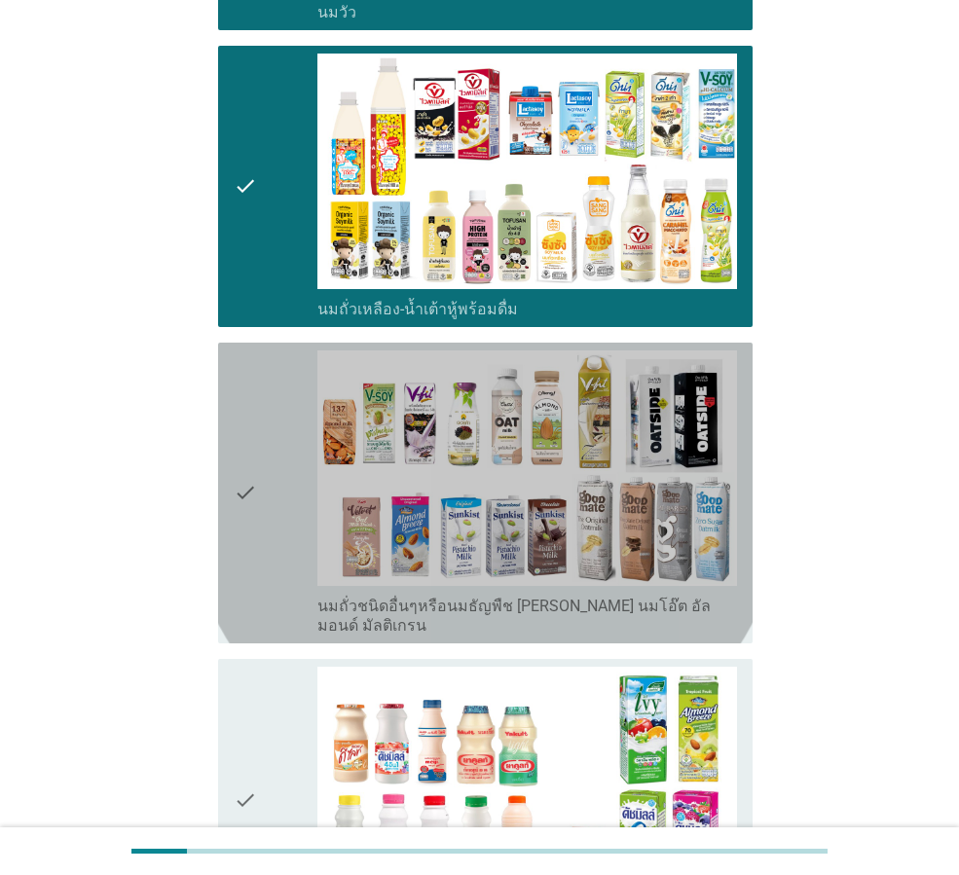
drag, startPoint x: 293, startPoint y: 457, endPoint x: 275, endPoint y: 645, distance: 188.7
click at [293, 467] on div "check" at bounding box center [276, 492] width 84 height 285
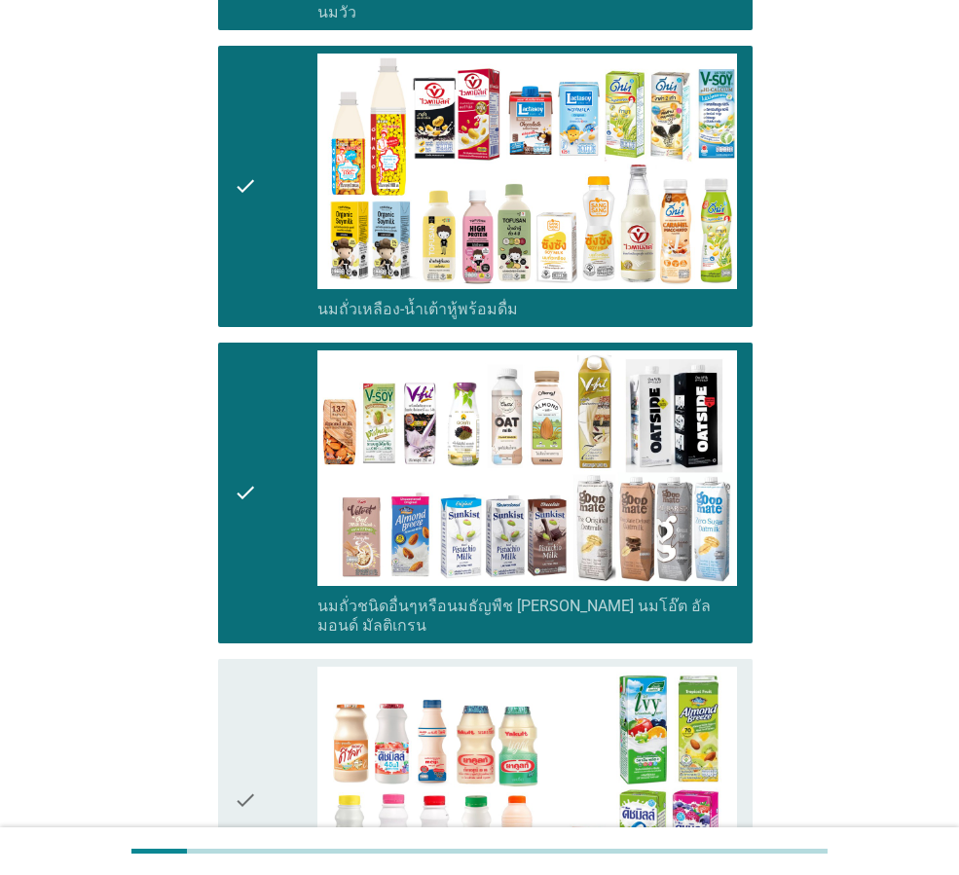
click at [275, 673] on div "check" at bounding box center [276, 800] width 84 height 266
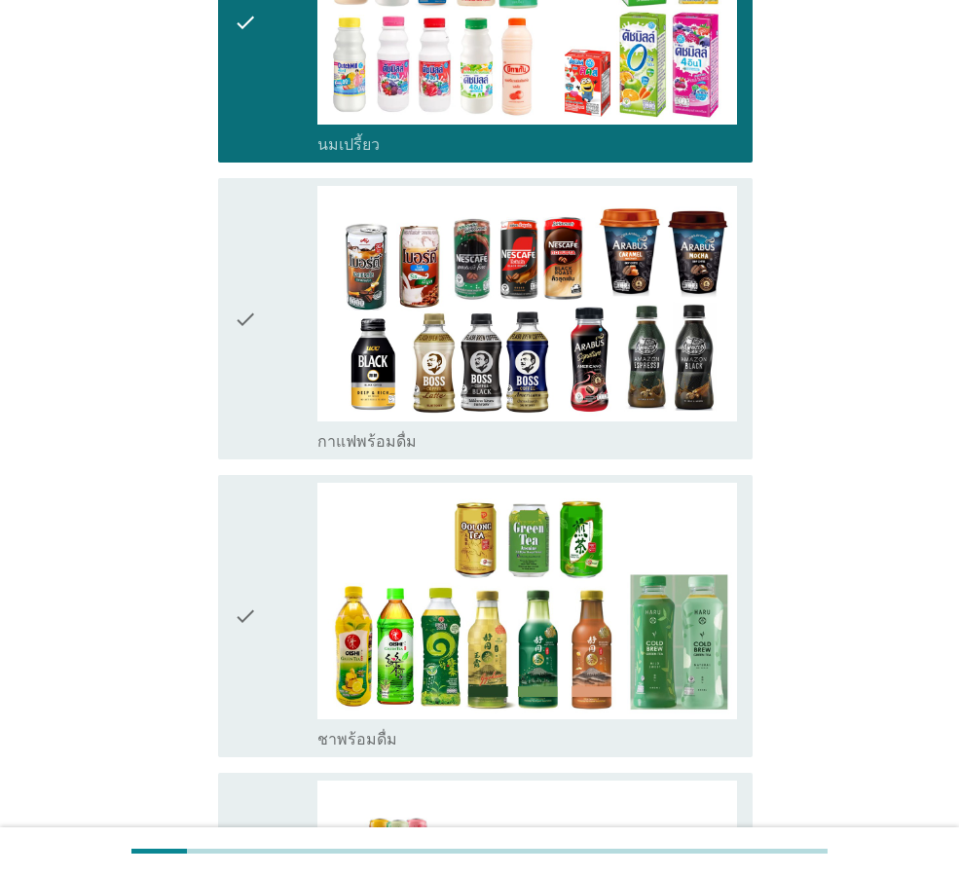
scroll to position [1265, 0]
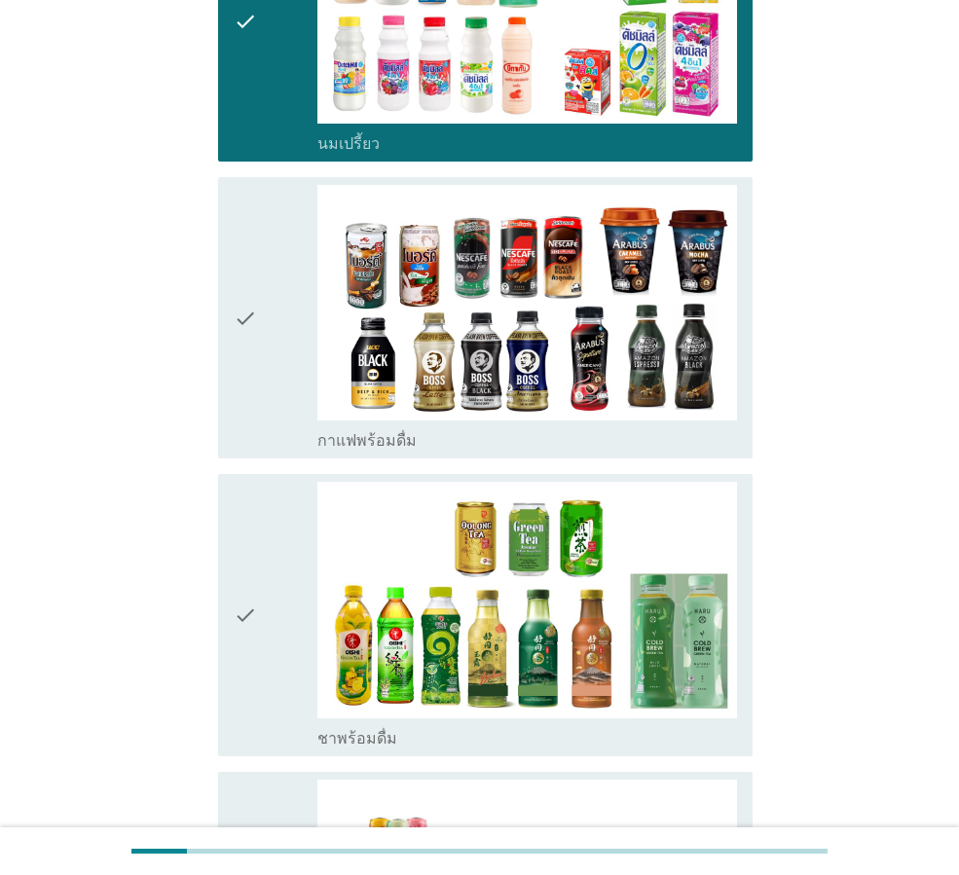
click at [266, 301] on div "check" at bounding box center [276, 318] width 84 height 266
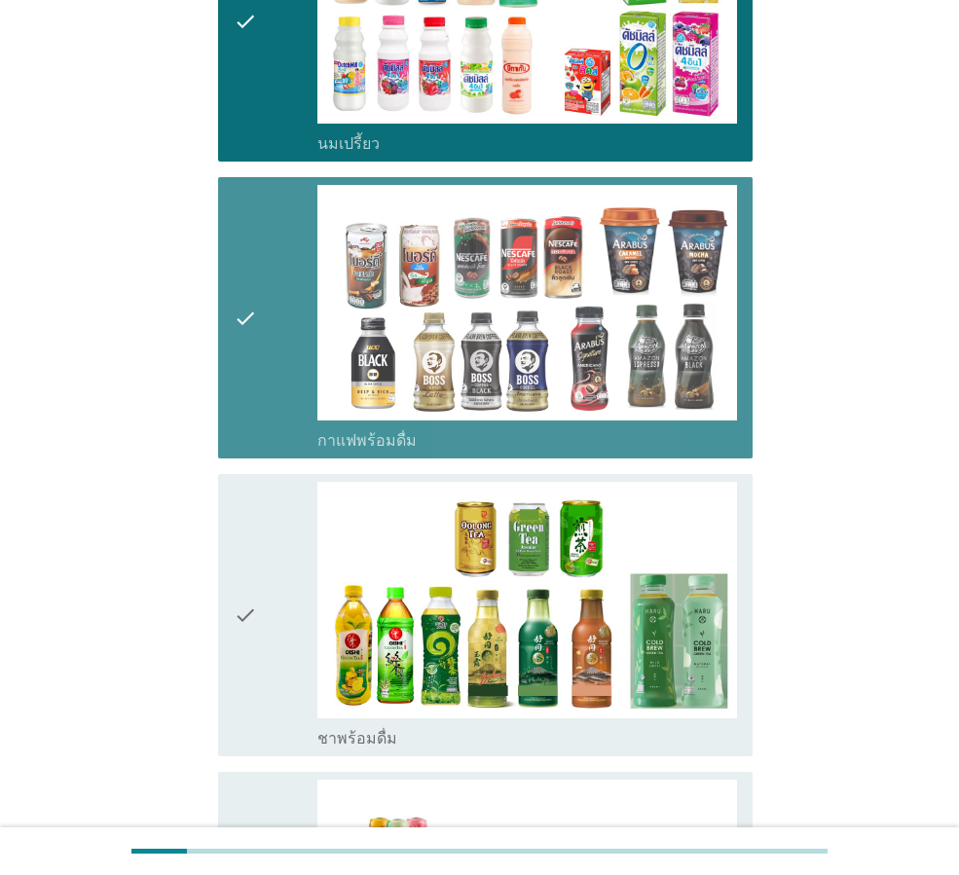
click at [266, 533] on div "check" at bounding box center [276, 615] width 84 height 266
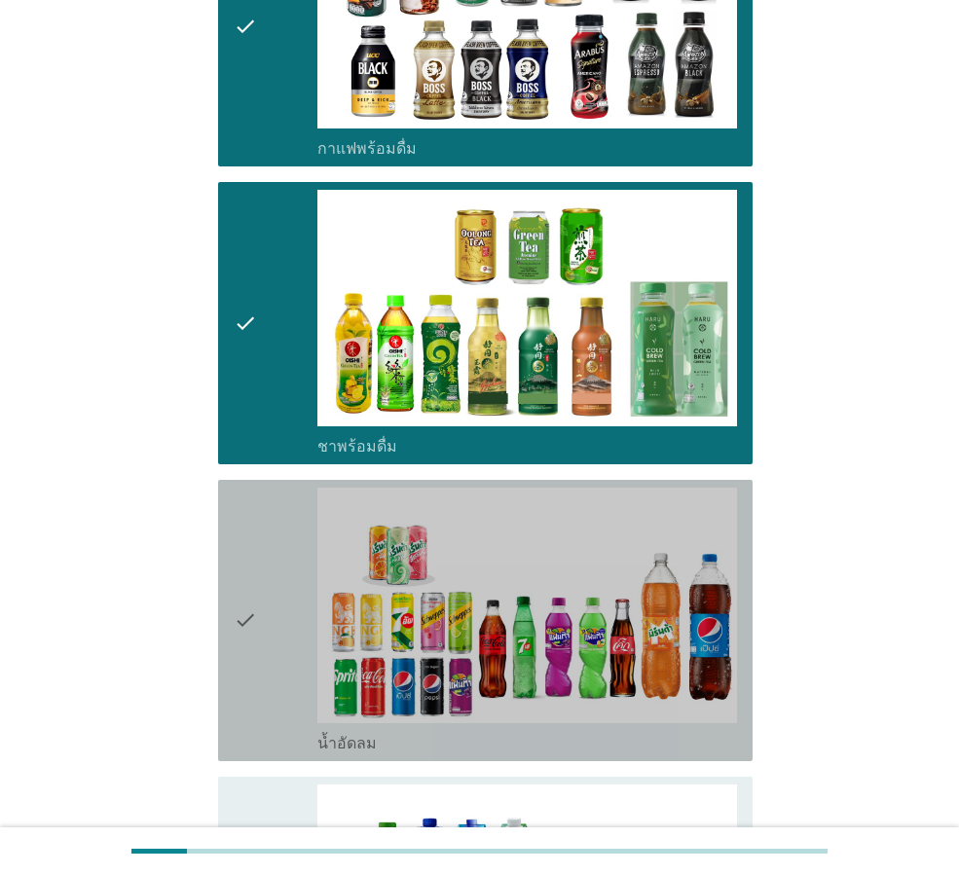
click at [266, 533] on div "check" at bounding box center [276, 621] width 84 height 266
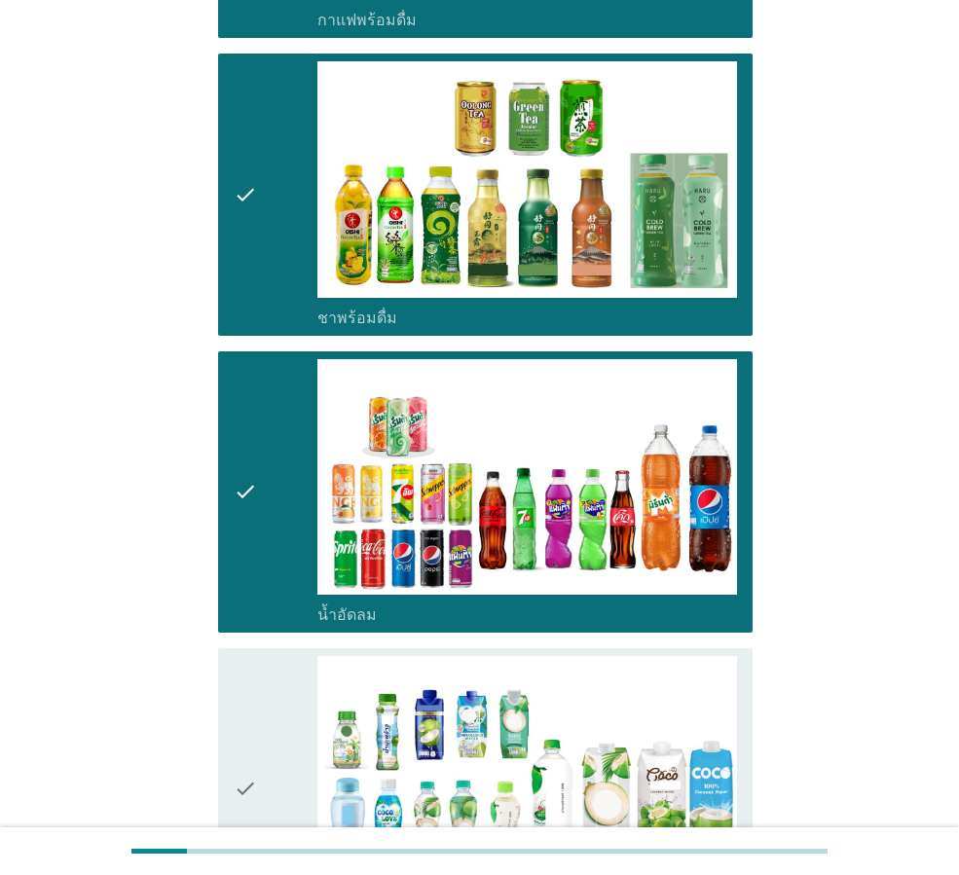
scroll to position [1947, 0]
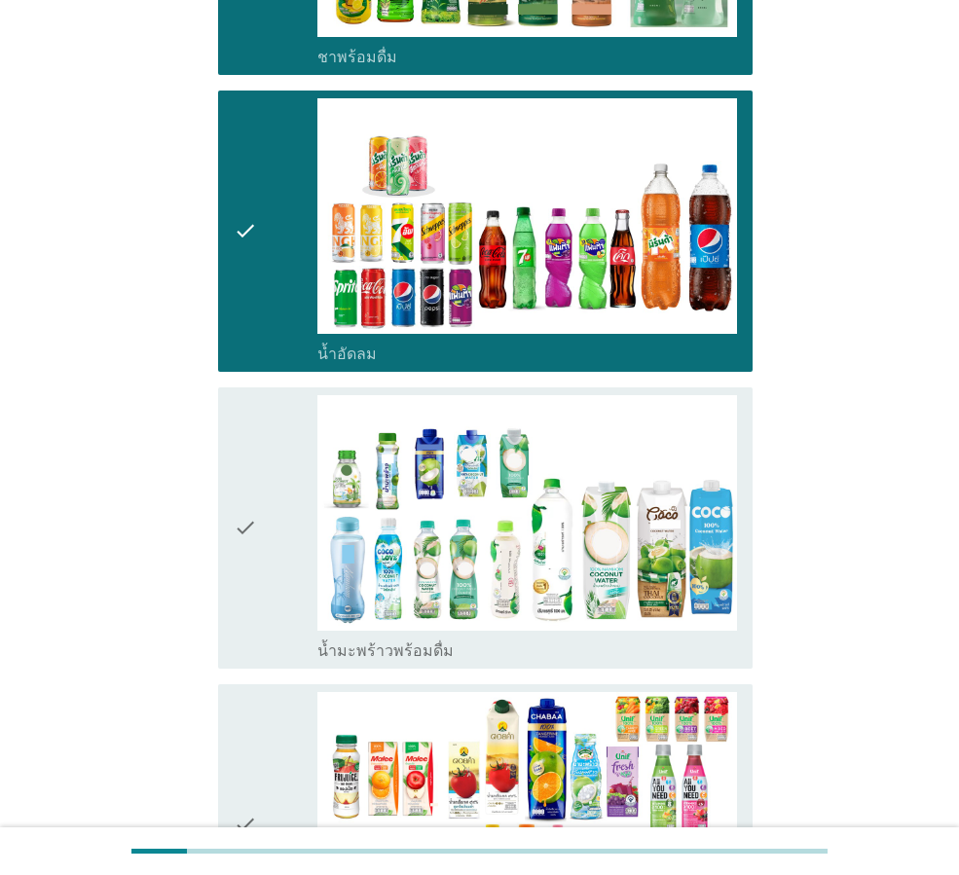
click at [266, 533] on div "check" at bounding box center [276, 528] width 84 height 266
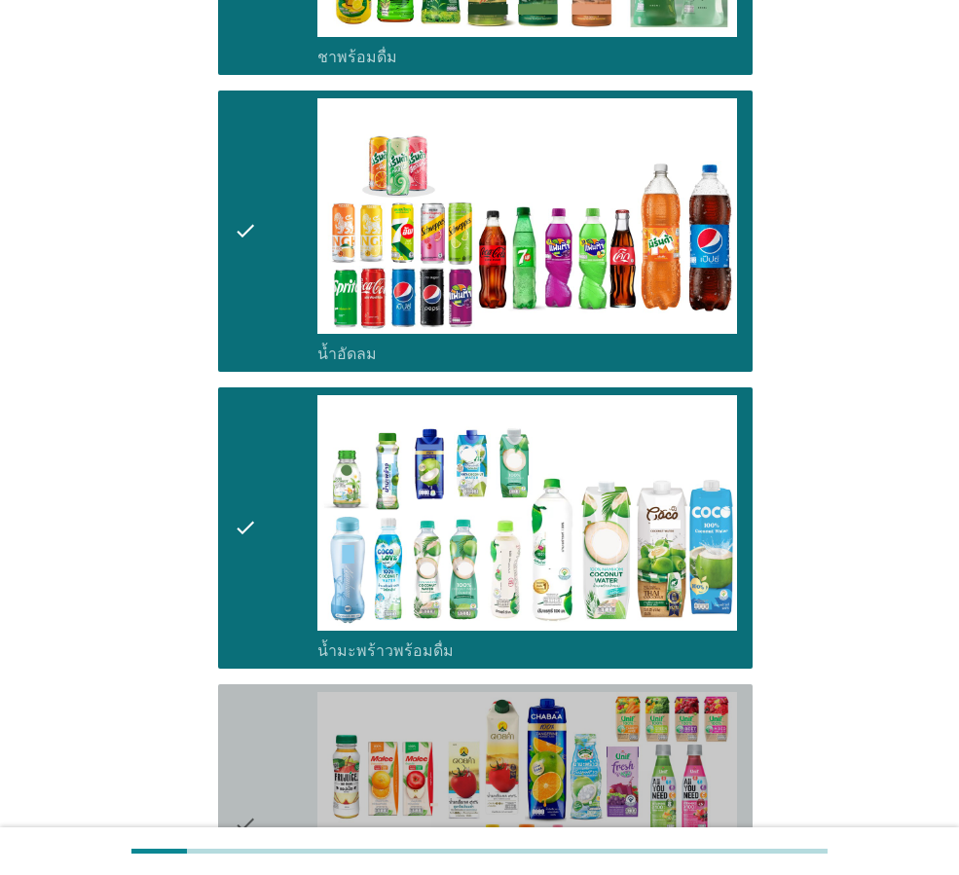
click at [263, 729] on div "check" at bounding box center [276, 825] width 84 height 266
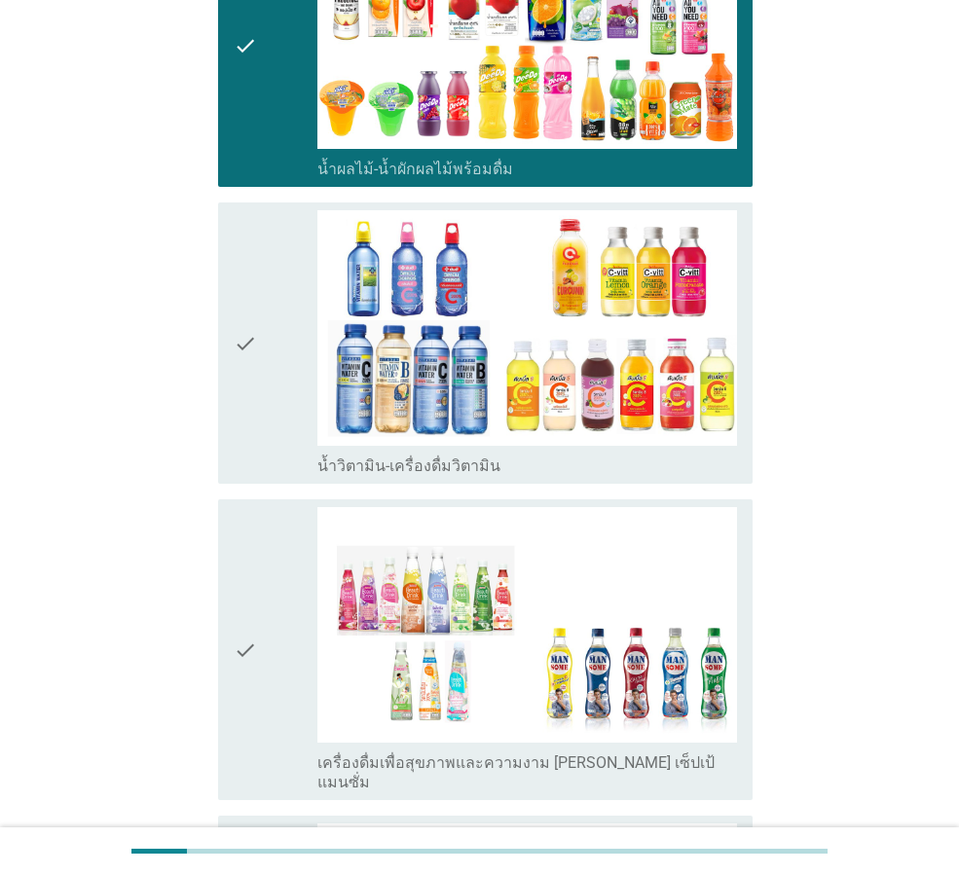
click at [274, 311] on div "check" at bounding box center [276, 343] width 84 height 266
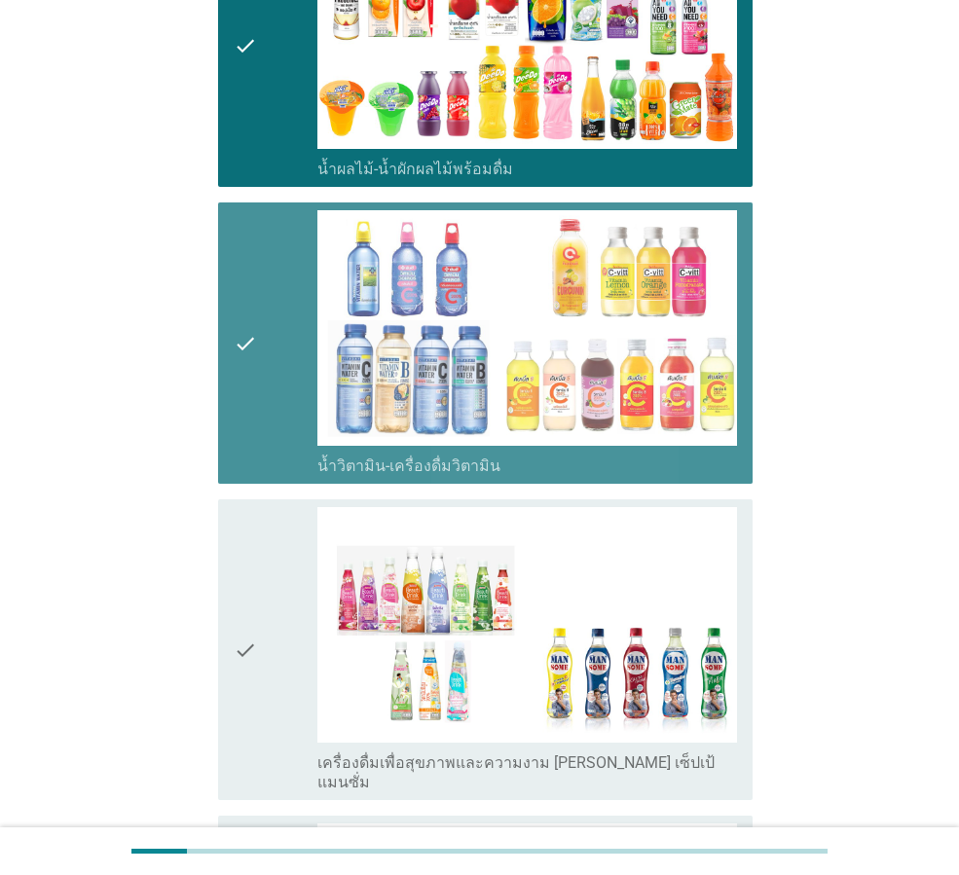
click at [274, 553] on div "check" at bounding box center [276, 649] width 84 height 285
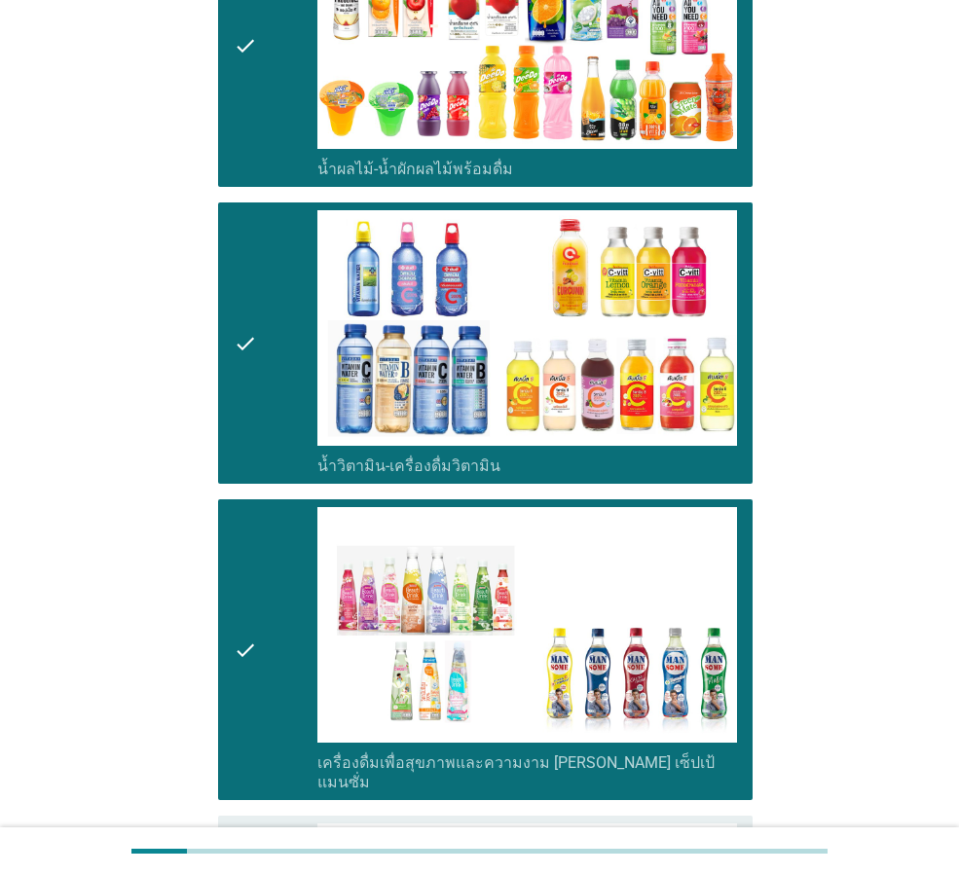
scroll to position [3115, 0]
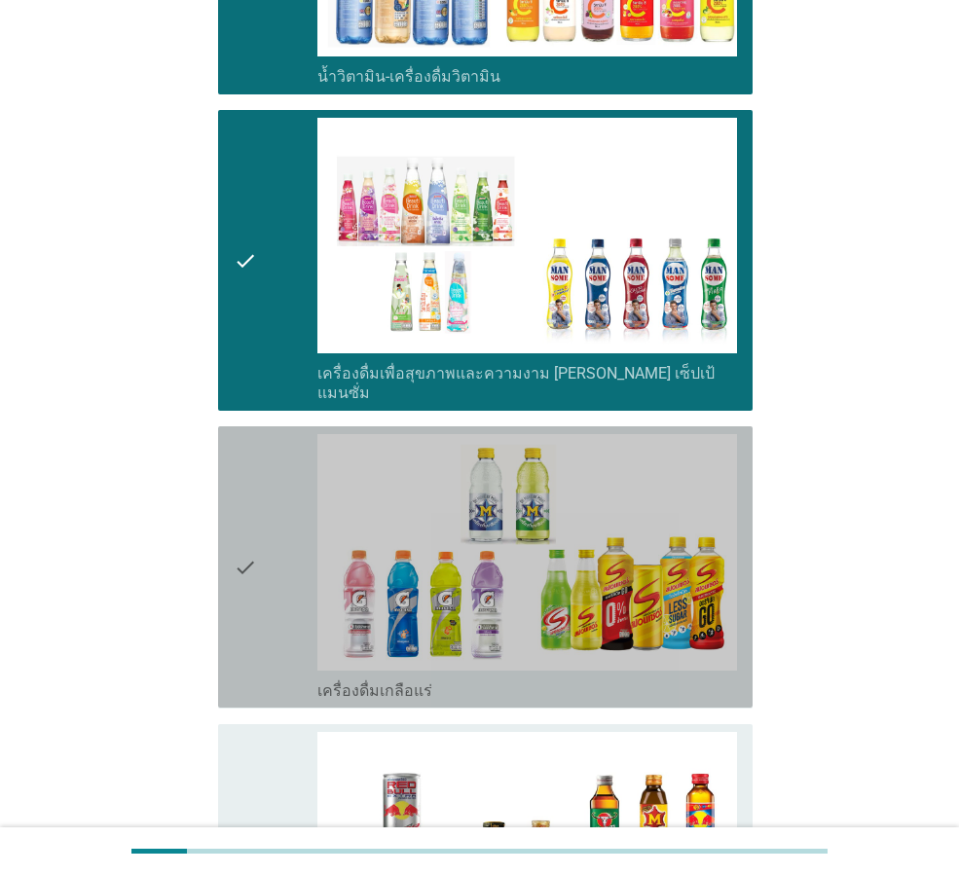
click at [274, 553] on div "check" at bounding box center [276, 567] width 84 height 266
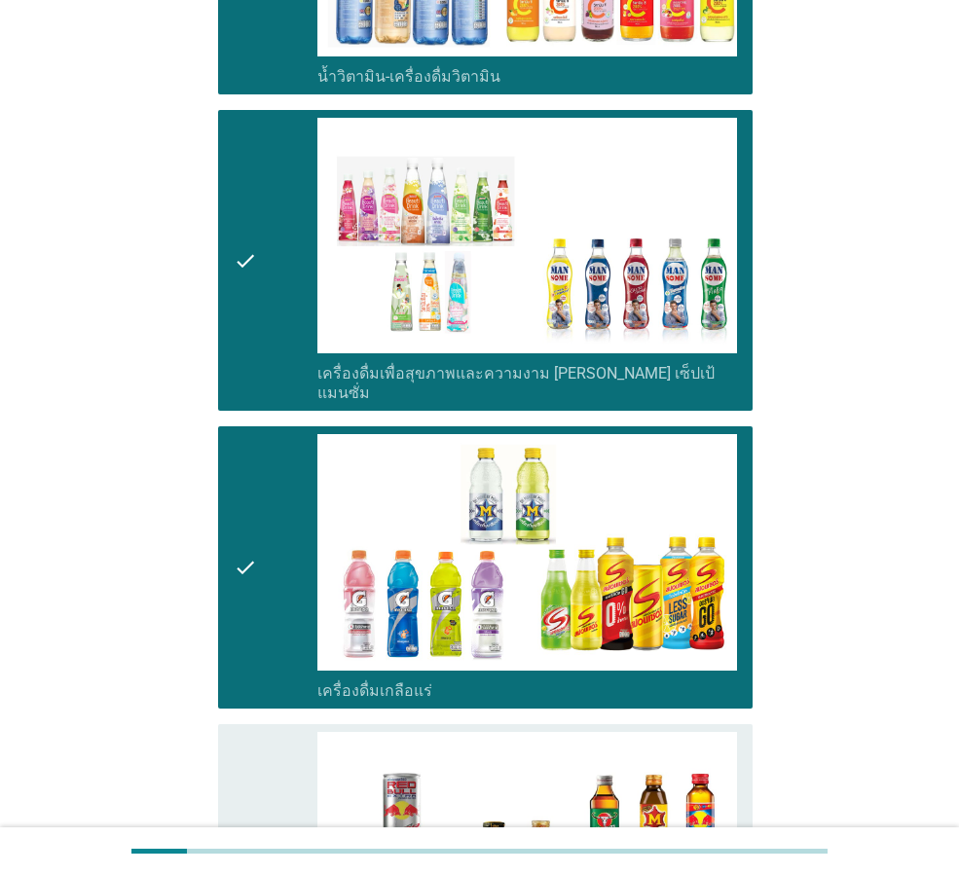
click at [274, 733] on div "check" at bounding box center [276, 865] width 84 height 266
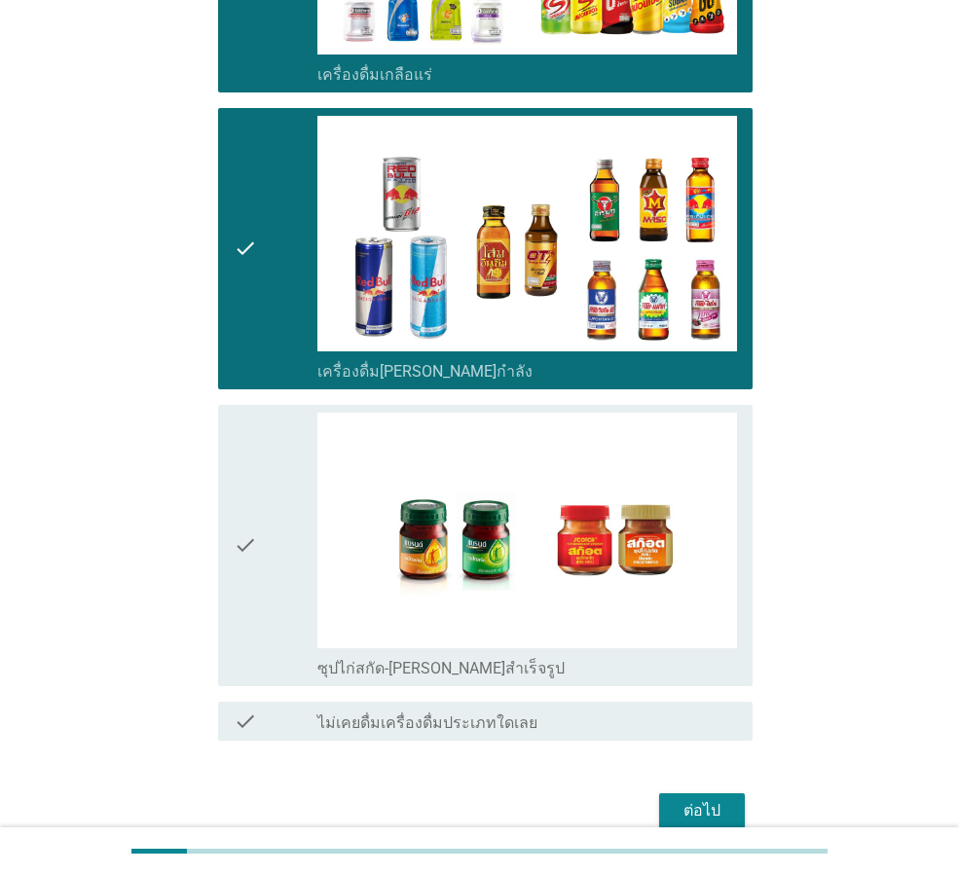
scroll to position [3749, 0]
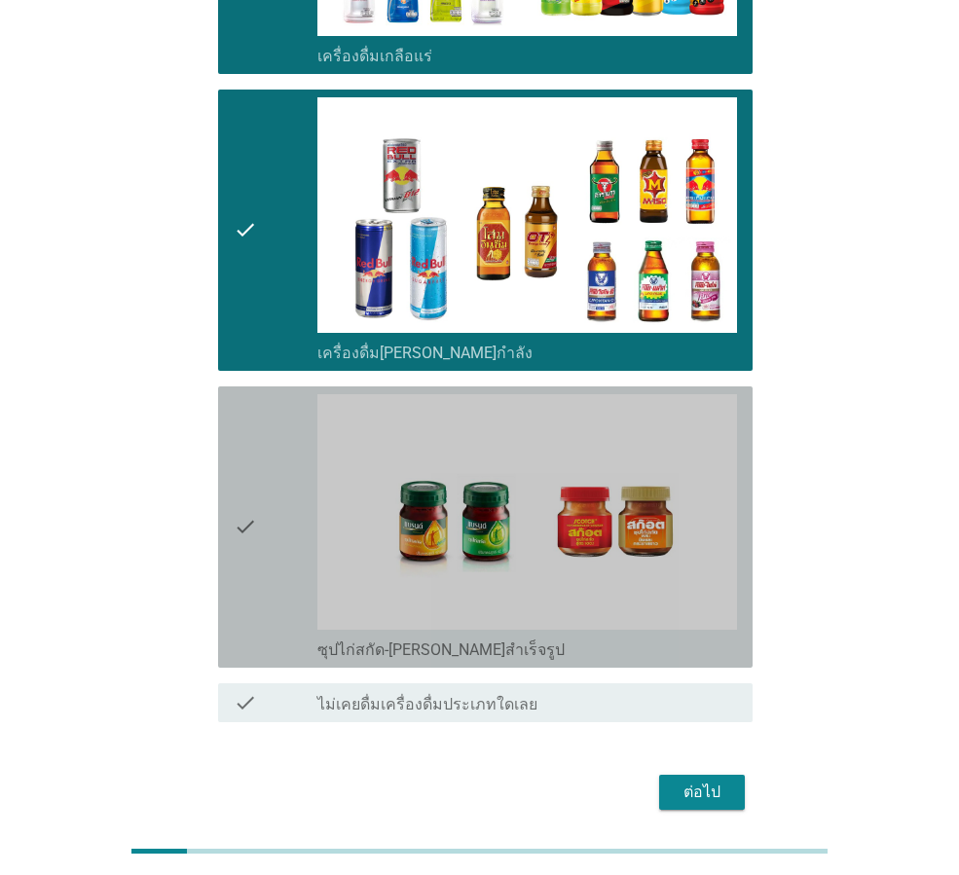
click at [265, 518] on div "check" at bounding box center [276, 527] width 84 height 266
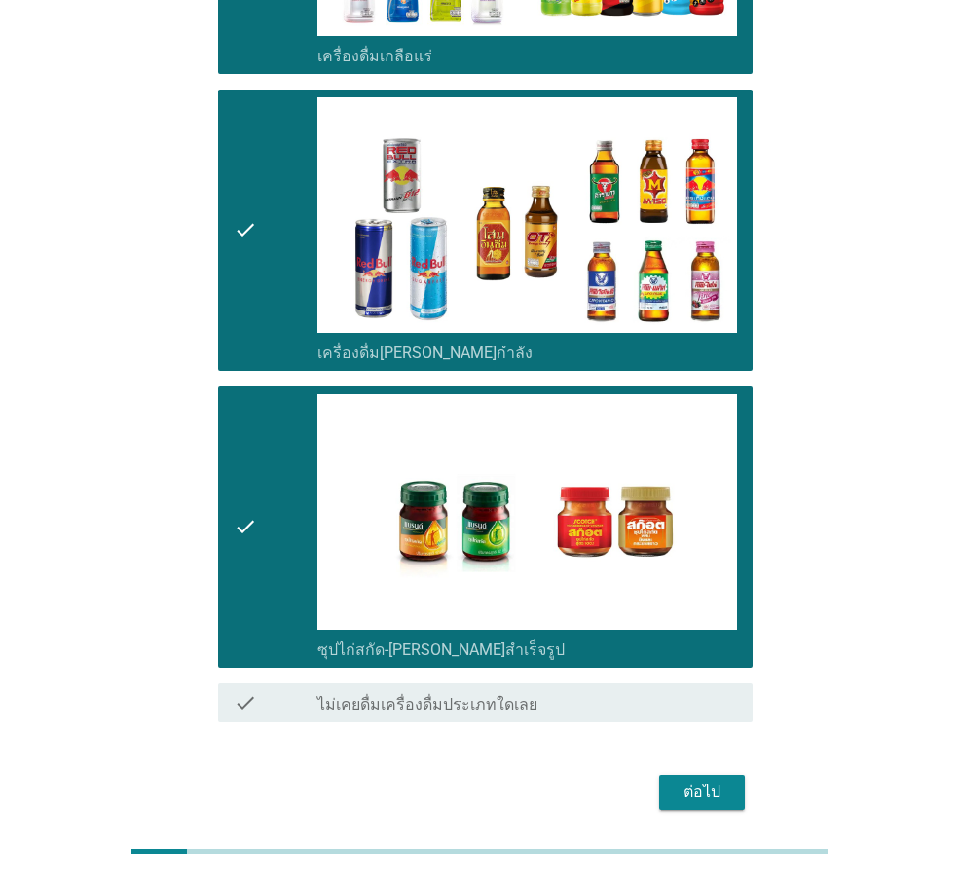
click at [717, 781] on div "ต่อไป" at bounding box center [702, 792] width 55 height 23
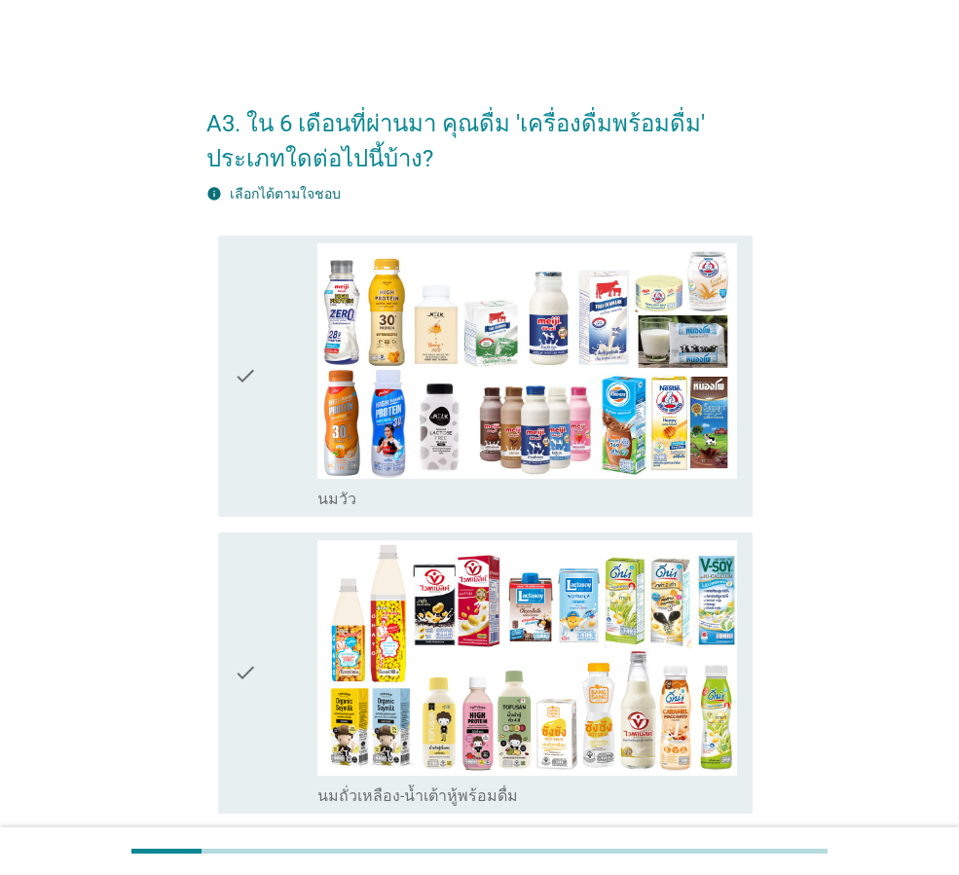
click at [268, 660] on div "check" at bounding box center [276, 673] width 84 height 266
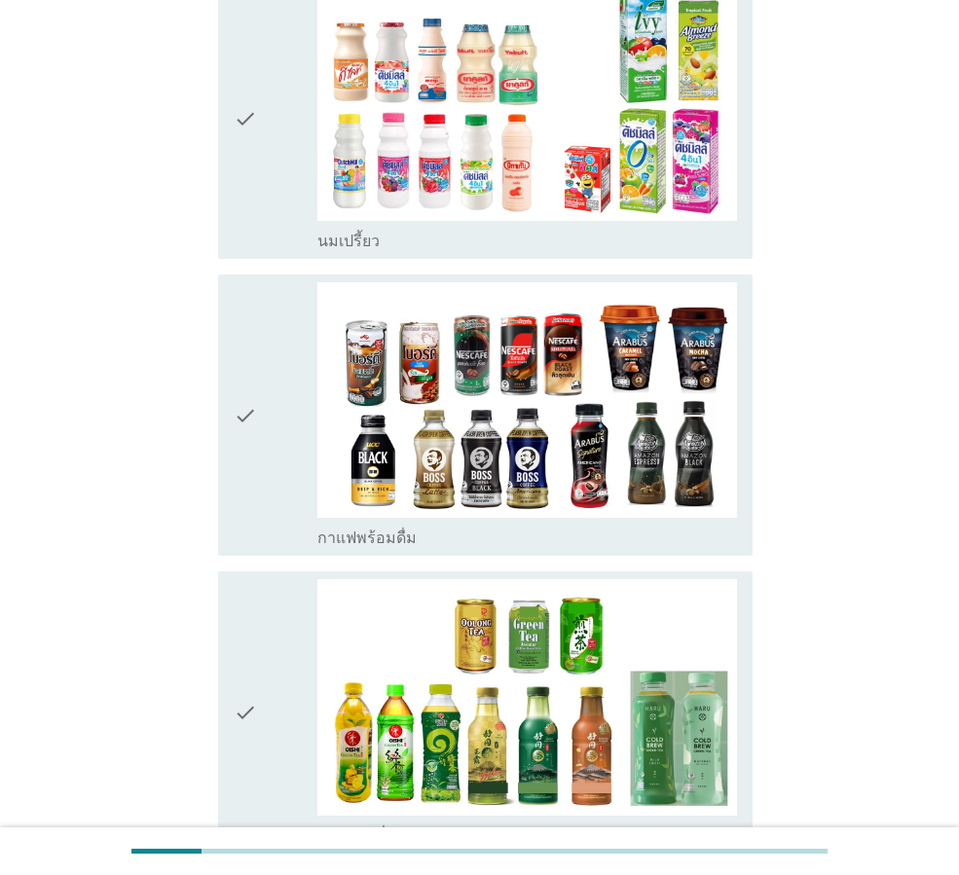
click at [274, 432] on div "check" at bounding box center [276, 415] width 84 height 266
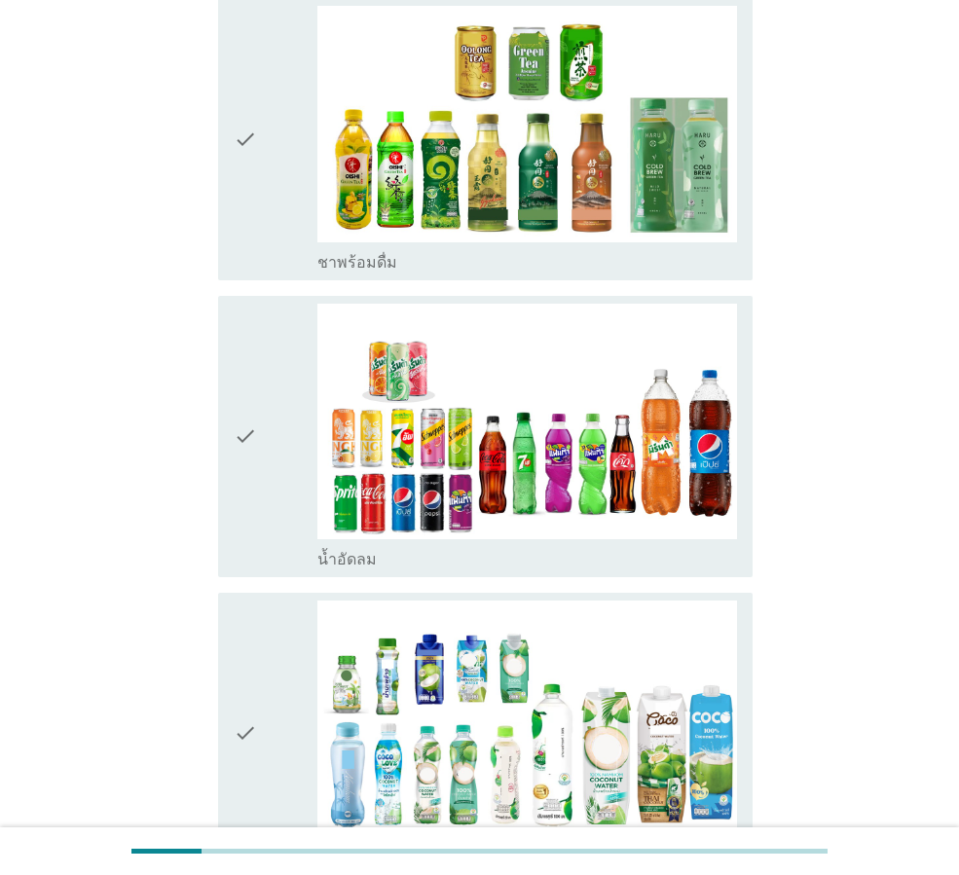
scroll to position [1752, 0]
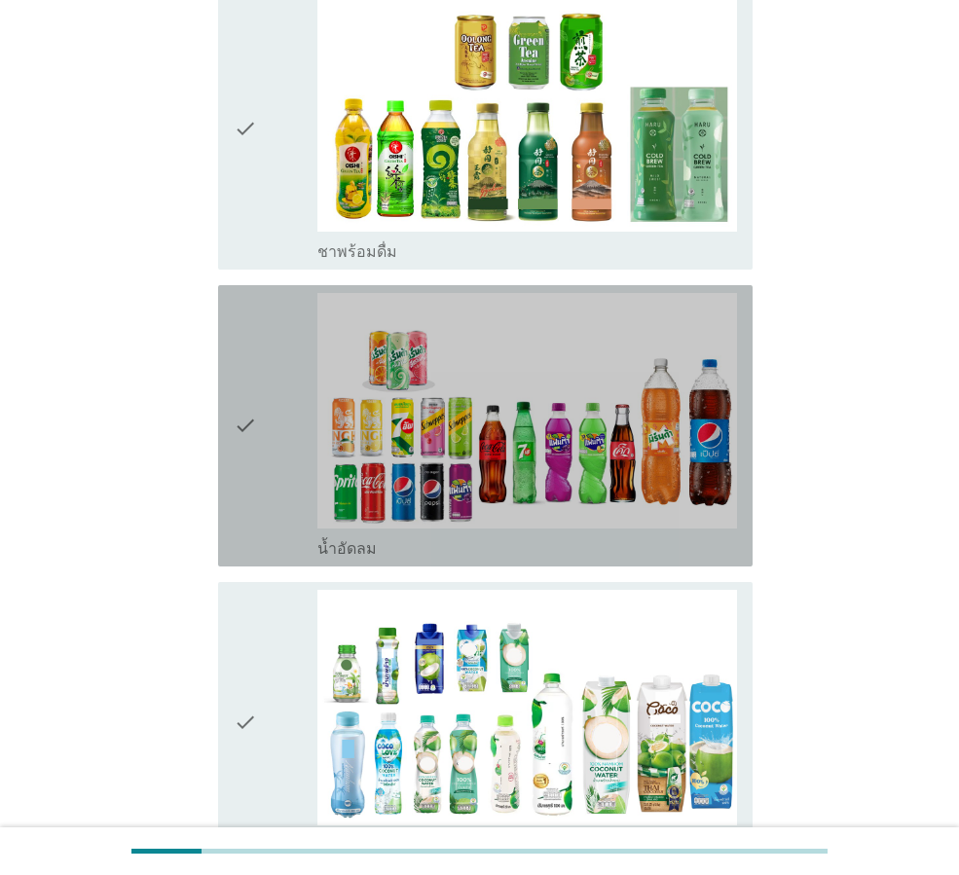
click at [265, 423] on div "check" at bounding box center [276, 426] width 84 height 266
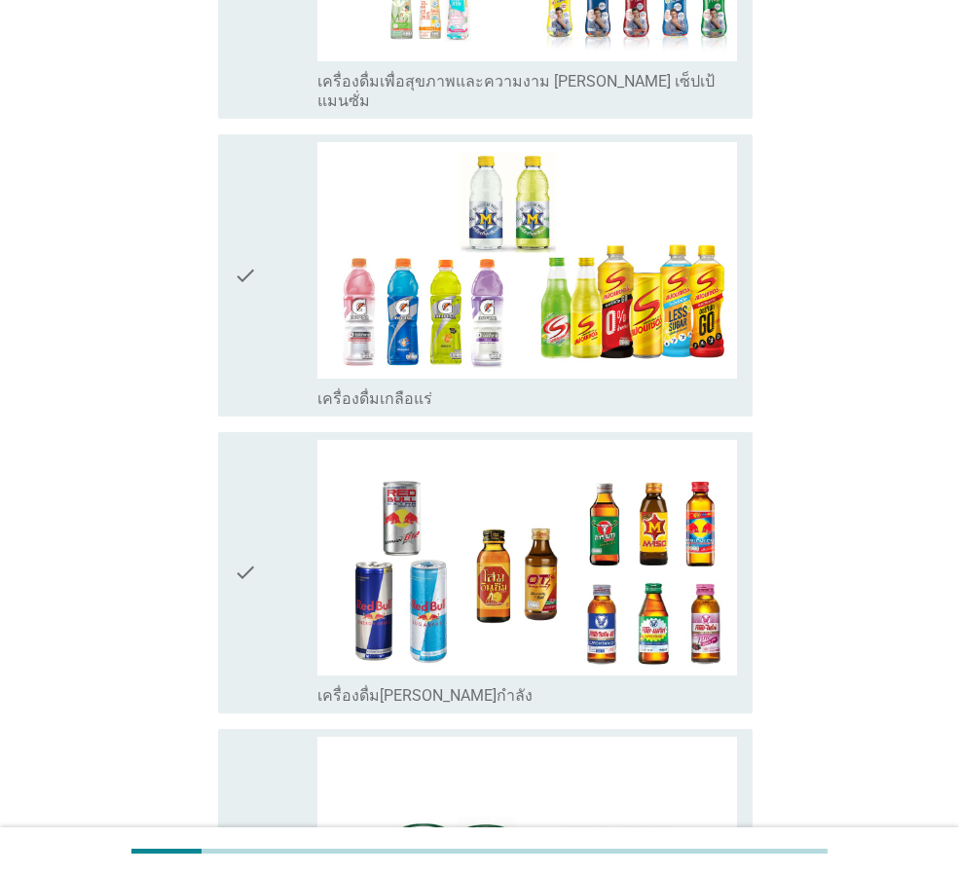
click at [281, 264] on div "check" at bounding box center [276, 275] width 84 height 266
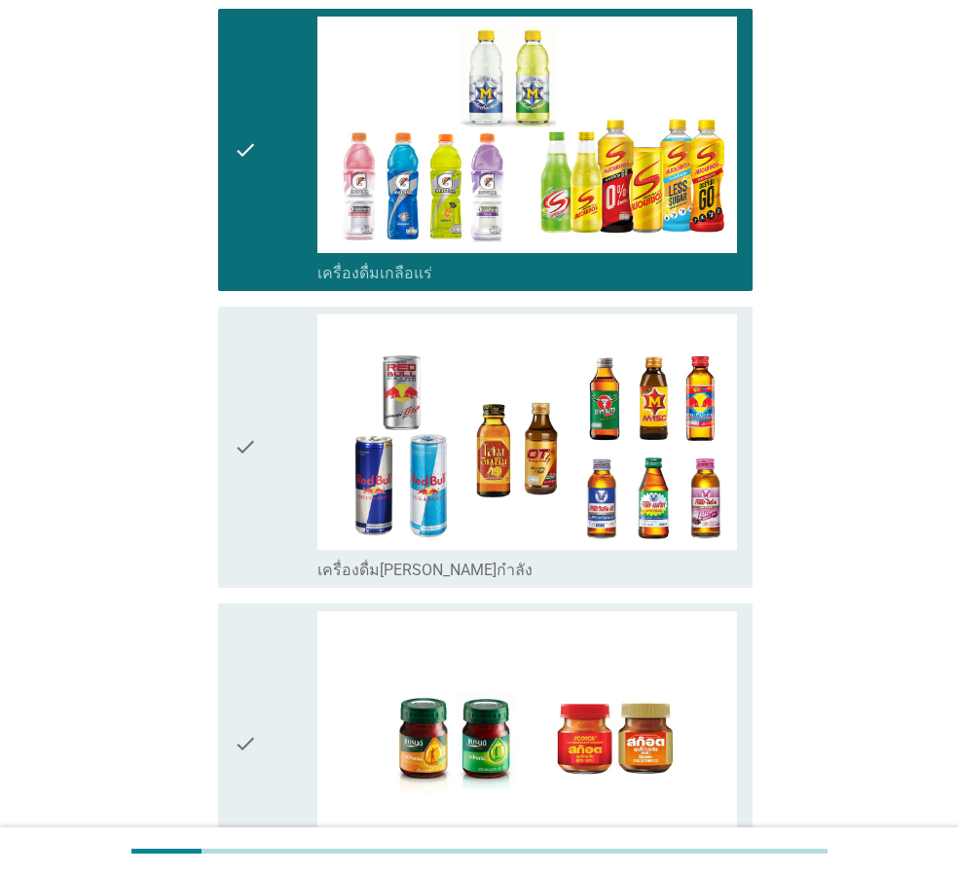
scroll to position [3785, 0]
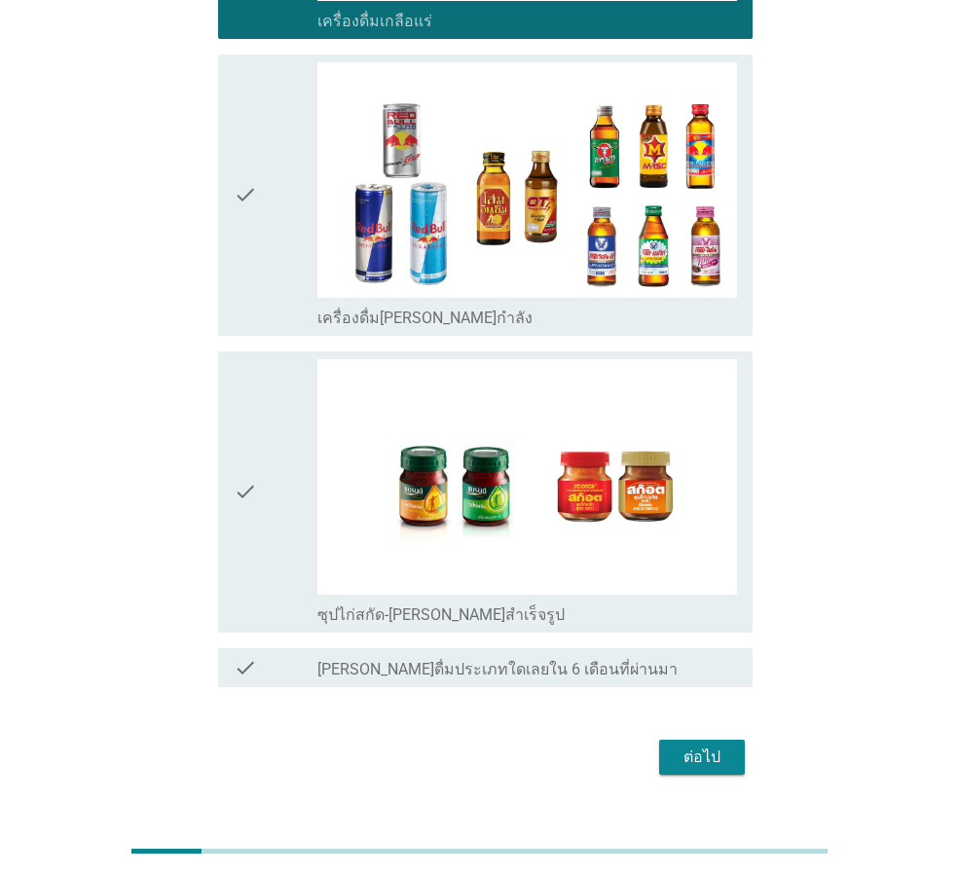
click at [699, 746] on div "ต่อไป" at bounding box center [702, 757] width 55 height 23
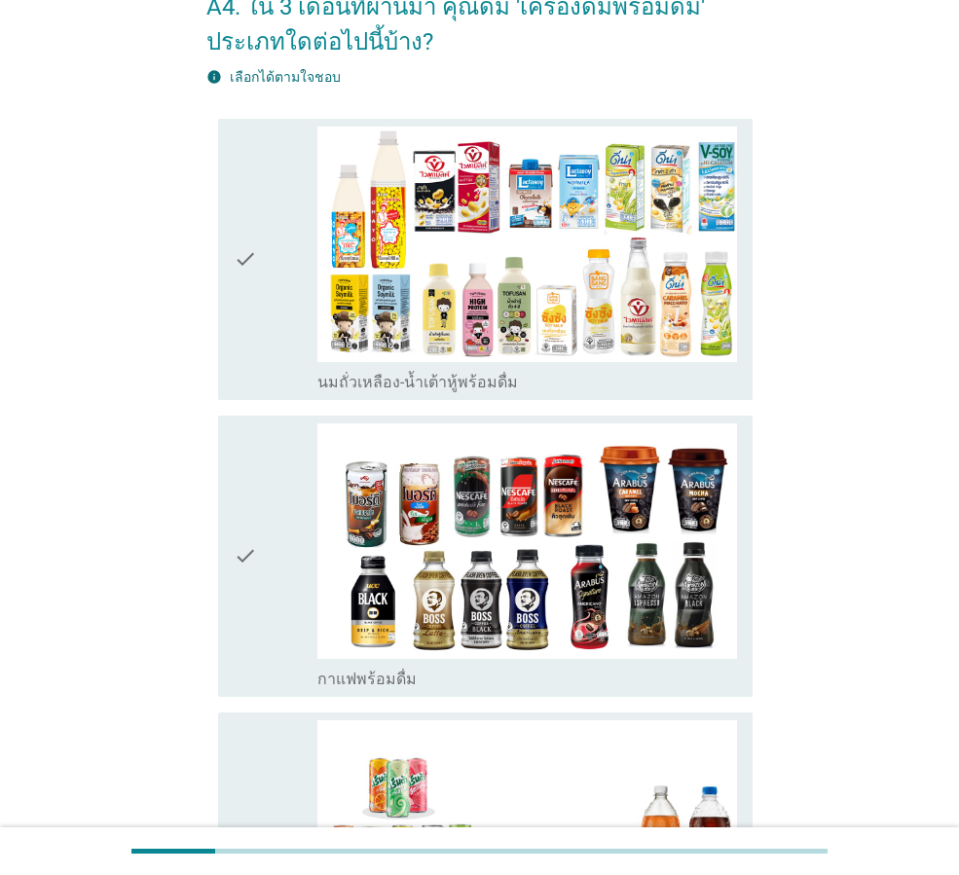
scroll to position [292, 0]
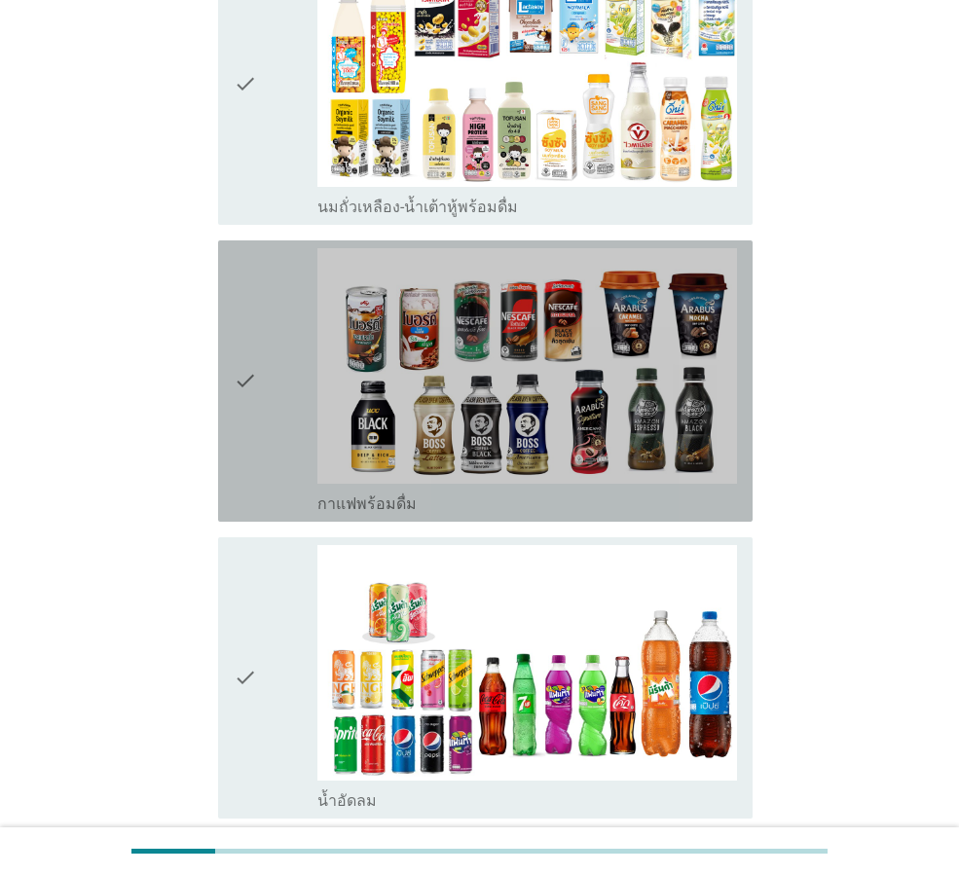
click at [267, 378] on div "check" at bounding box center [276, 381] width 84 height 266
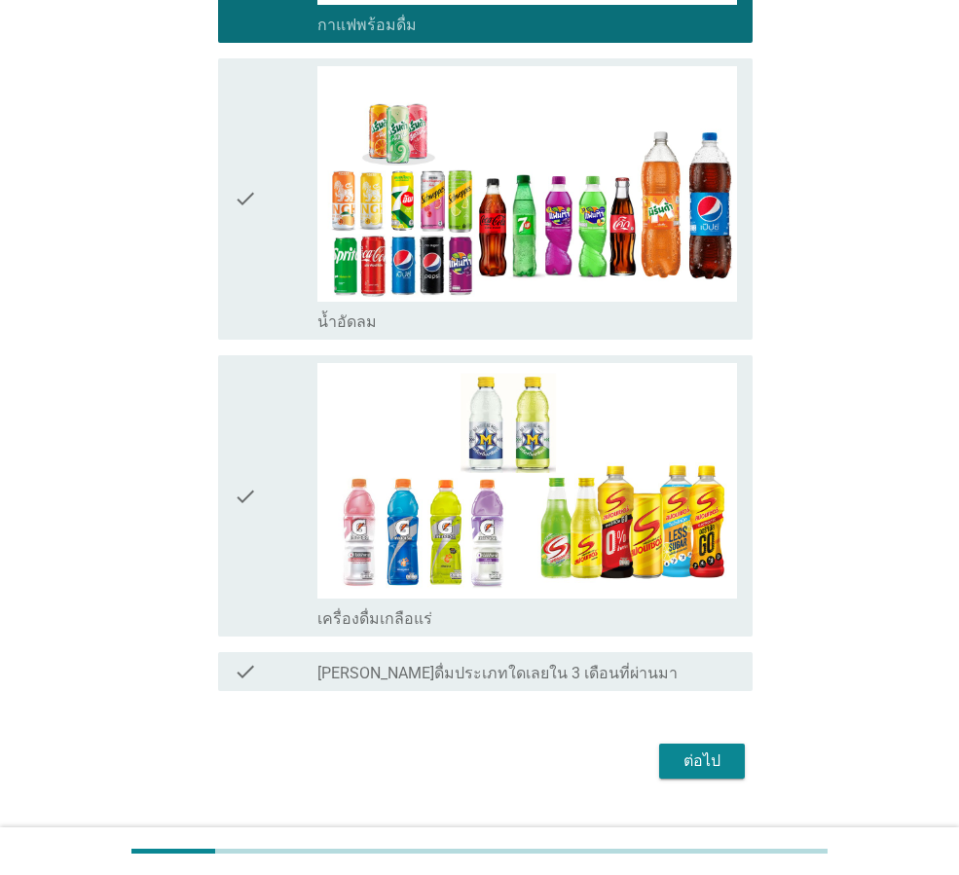
scroll to position [815, 0]
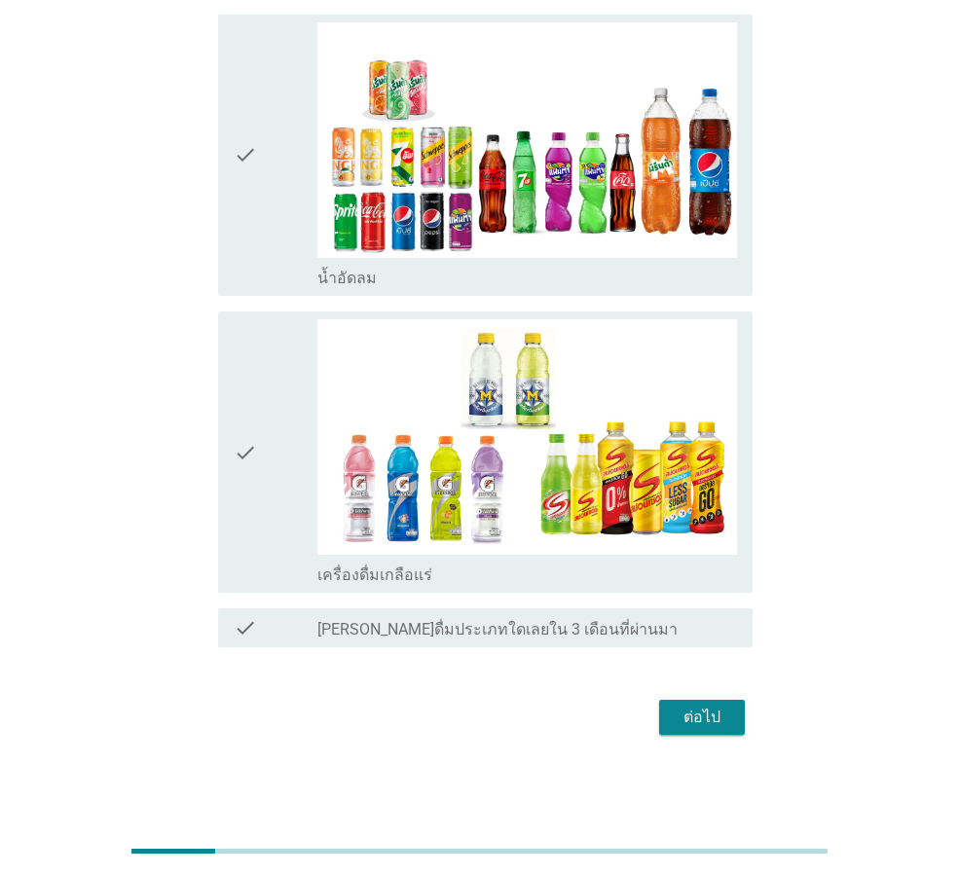
click at [259, 471] on div "check" at bounding box center [276, 452] width 84 height 266
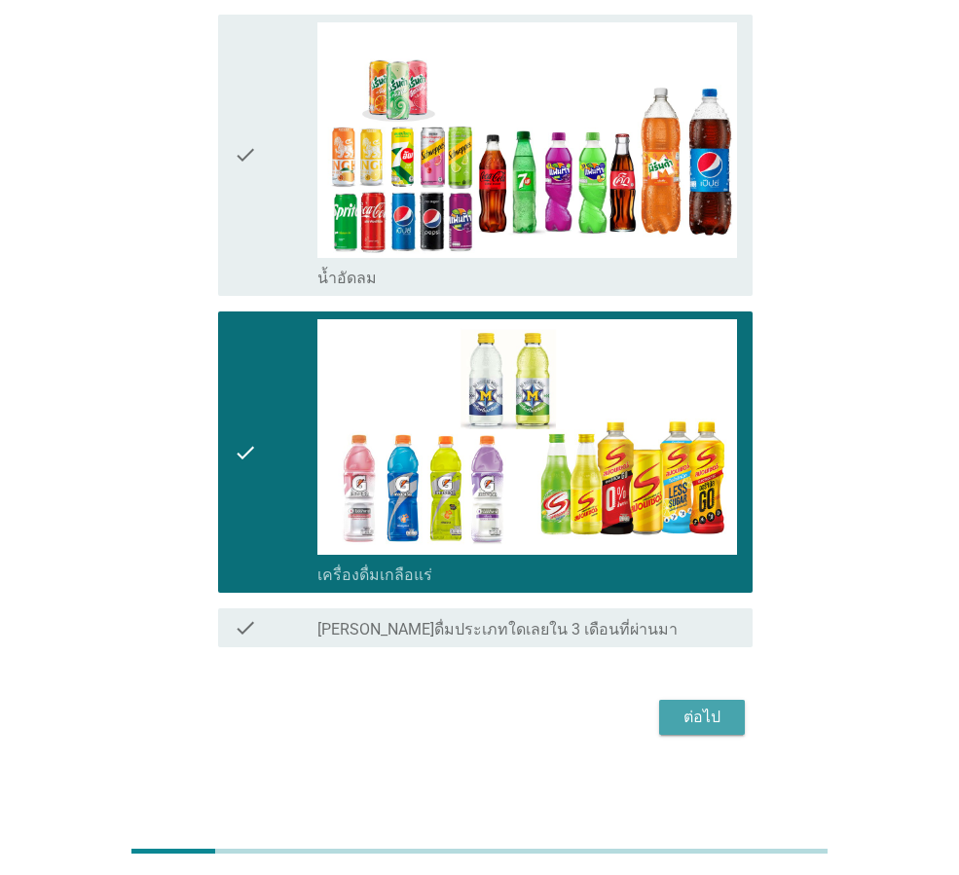
click at [706, 713] on div "ต่อไป" at bounding box center [702, 717] width 55 height 23
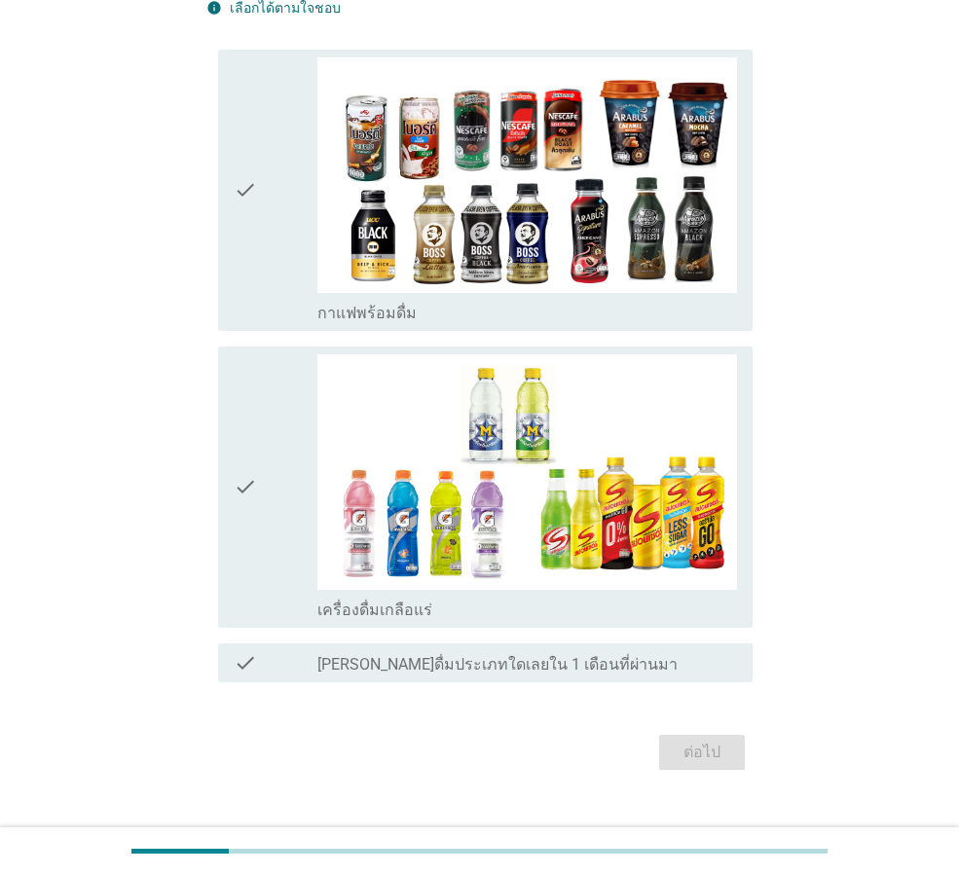
scroll to position [195, 0]
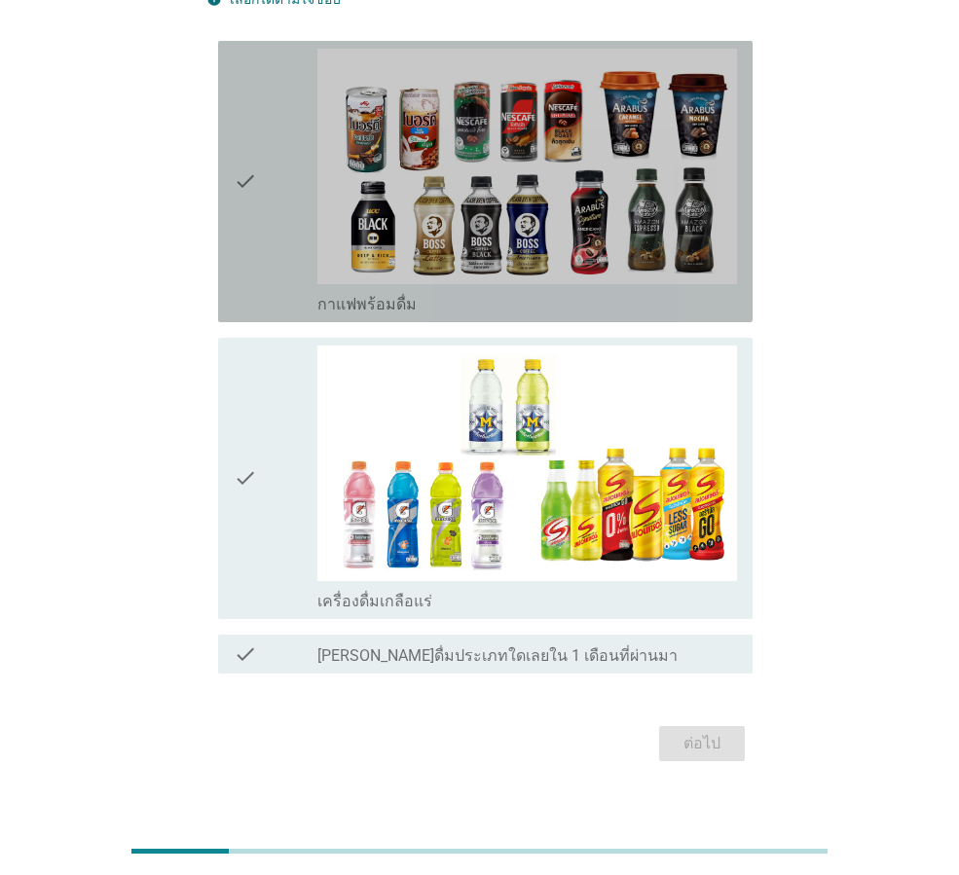
click at [311, 199] on div "check" at bounding box center [276, 182] width 84 height 266
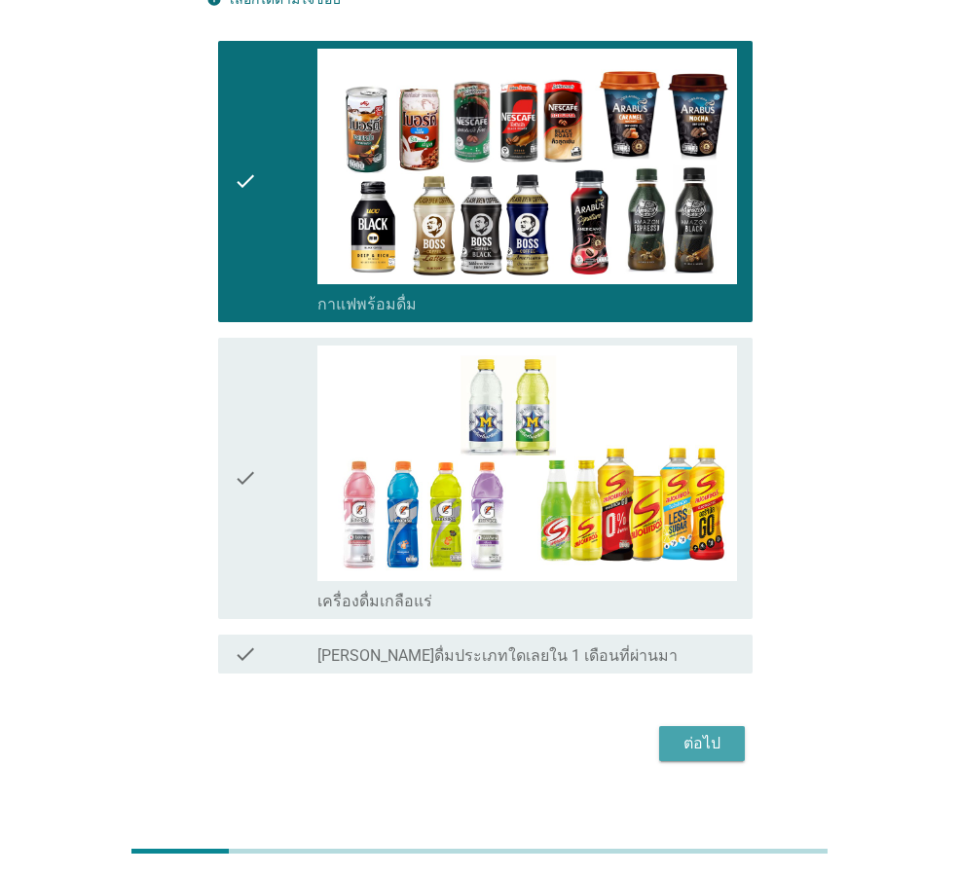
click at [690, 746] on div "ต่อไป" at bounding box center [702, 743] width 55 height 23
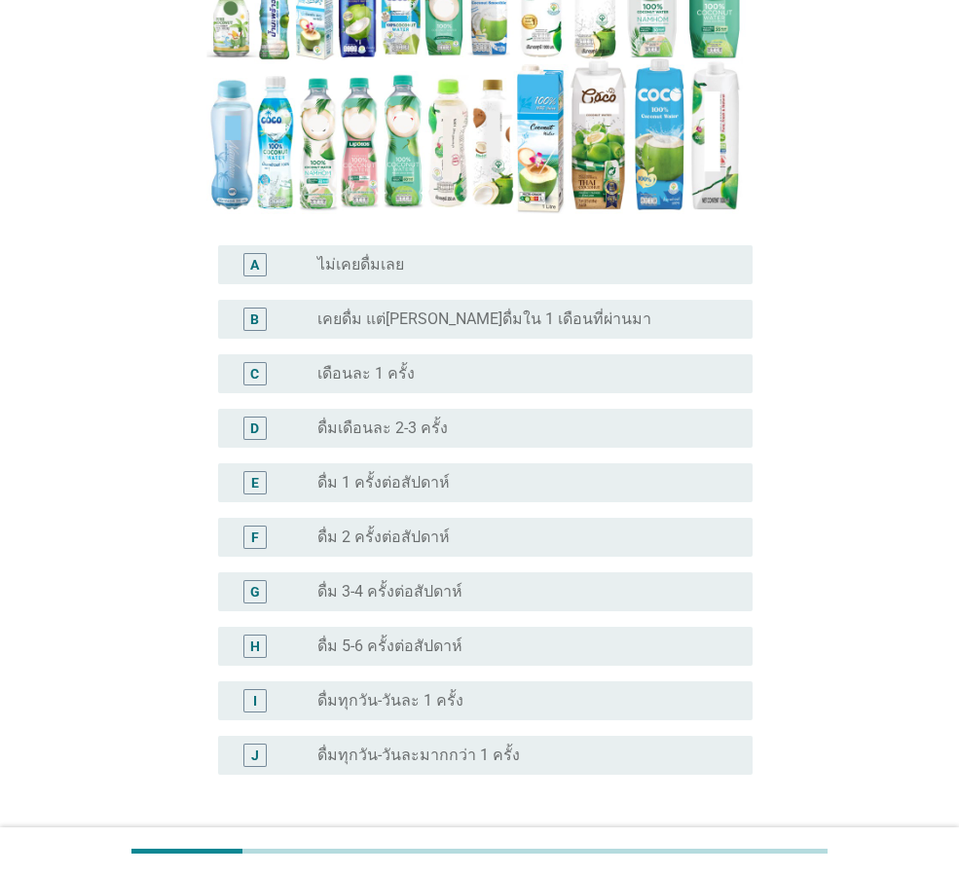
scroll to position [292, 0]
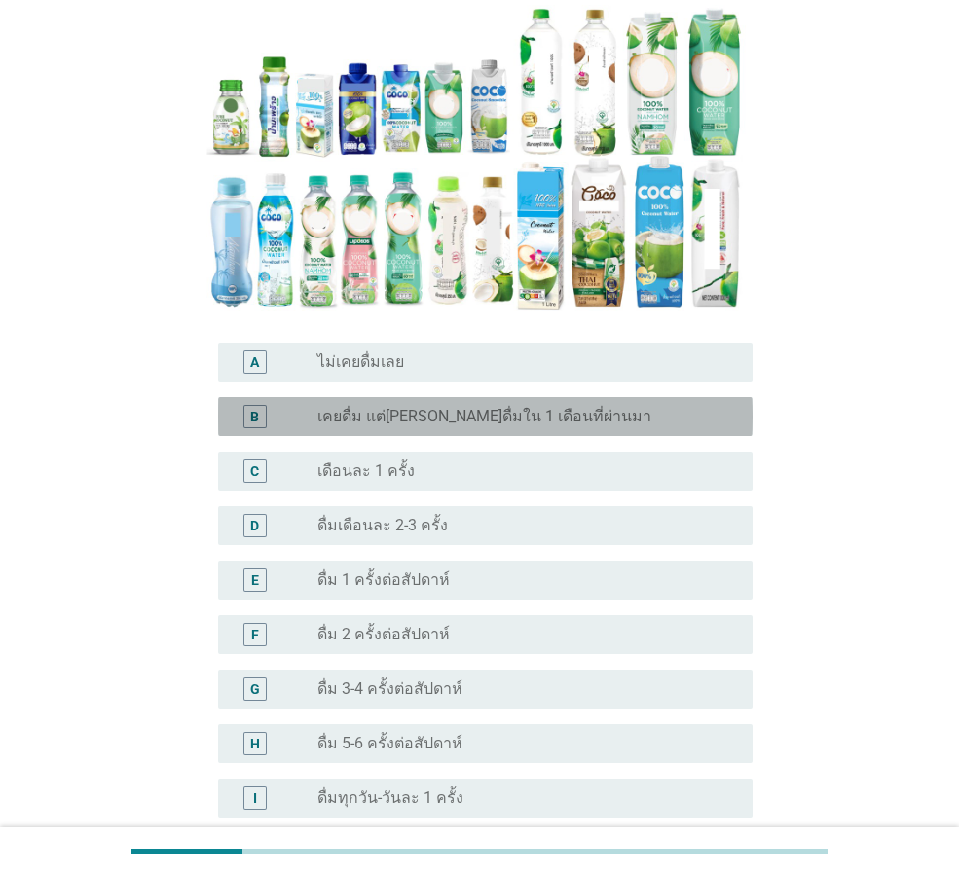
drag, startPoint x: 363, startPoint y: 375, endPoint x: 392, endPoint y: 446, distance: 76.8
click at [364, 407] on label "เคยดื่ม แต่[PERSON_NAME]ดื่มใน 1 เดือนที่ผ่านมา" at bounding box center [484, 416] width 334 height 19
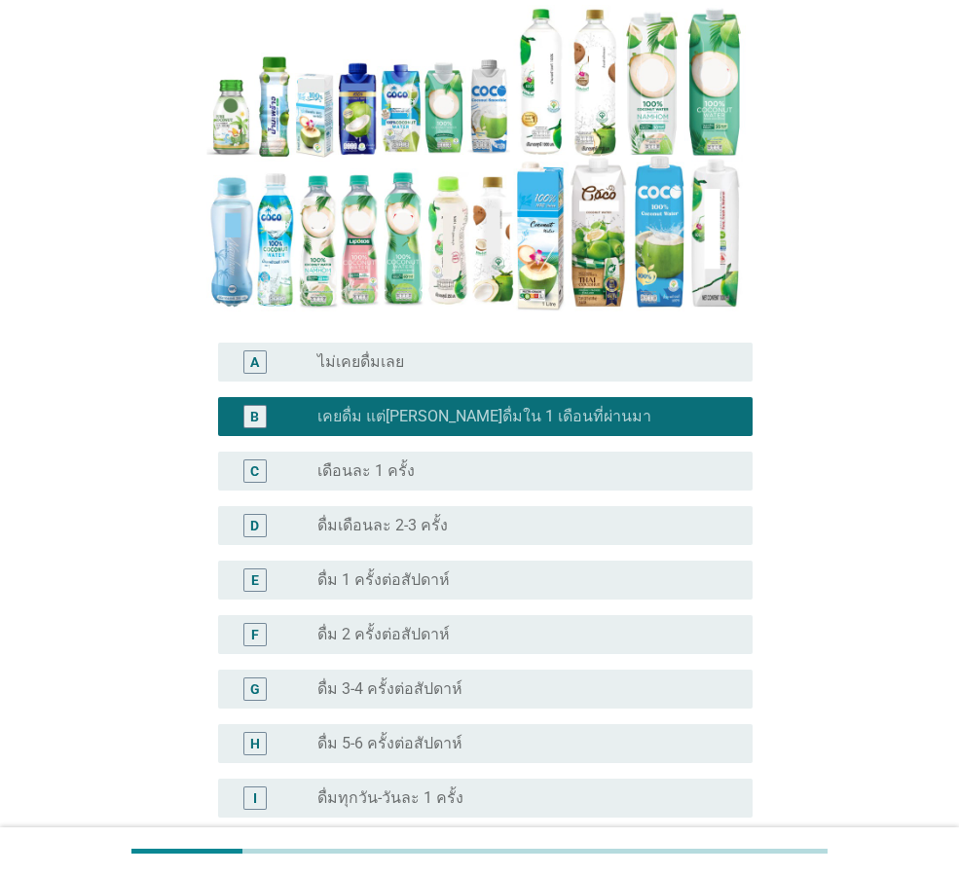
scroll to position [504, 0]
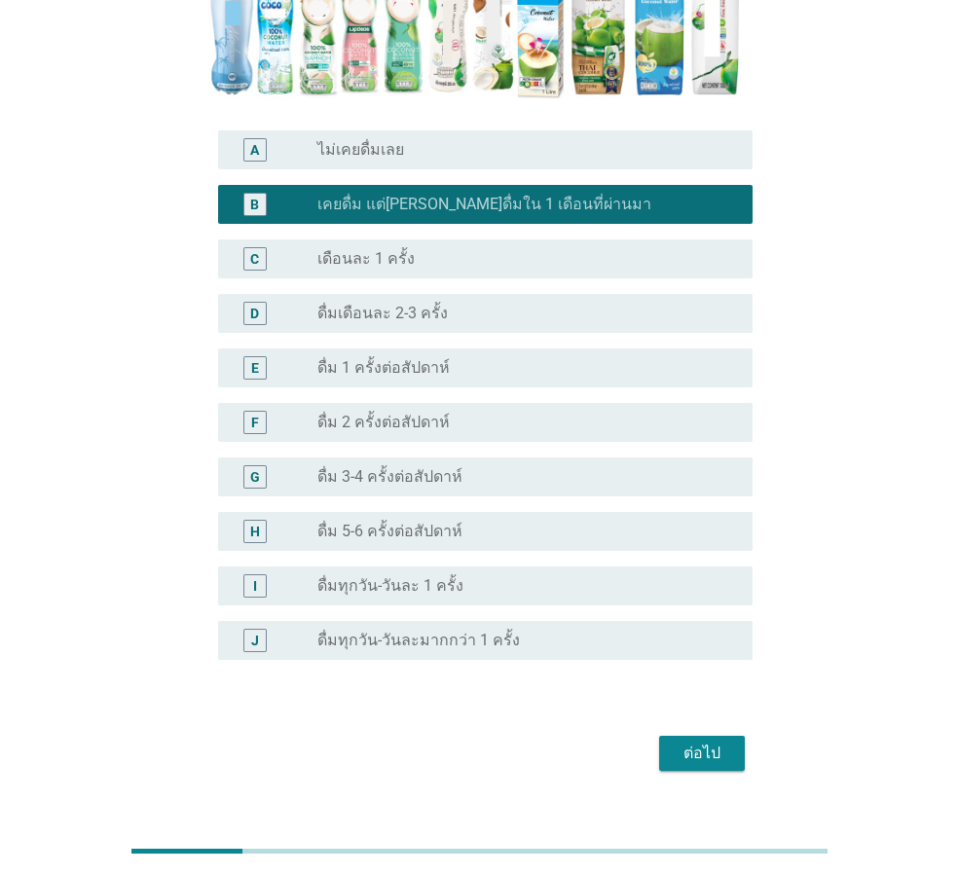
click at [688, 736] on button "ต่อไป" at bounding box center [702, 753] width 86 height 35
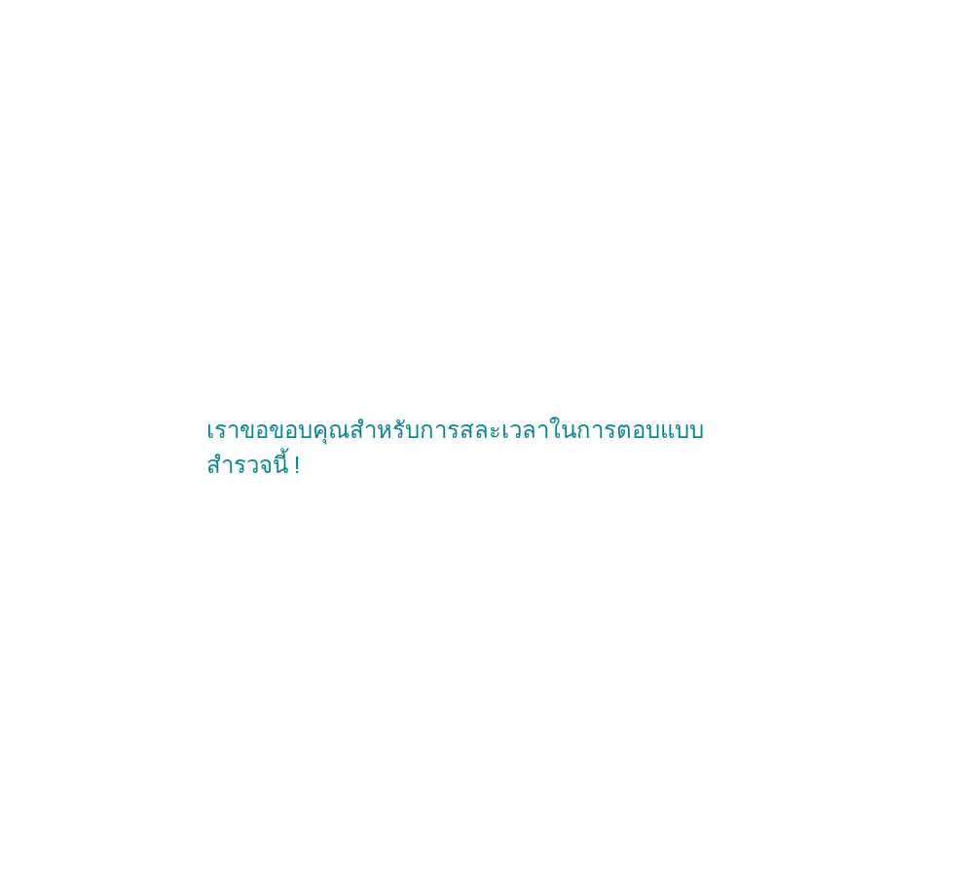
scroll to position [0, 0]
